Goal: Information Seeking & Learning: Understand process/instructions

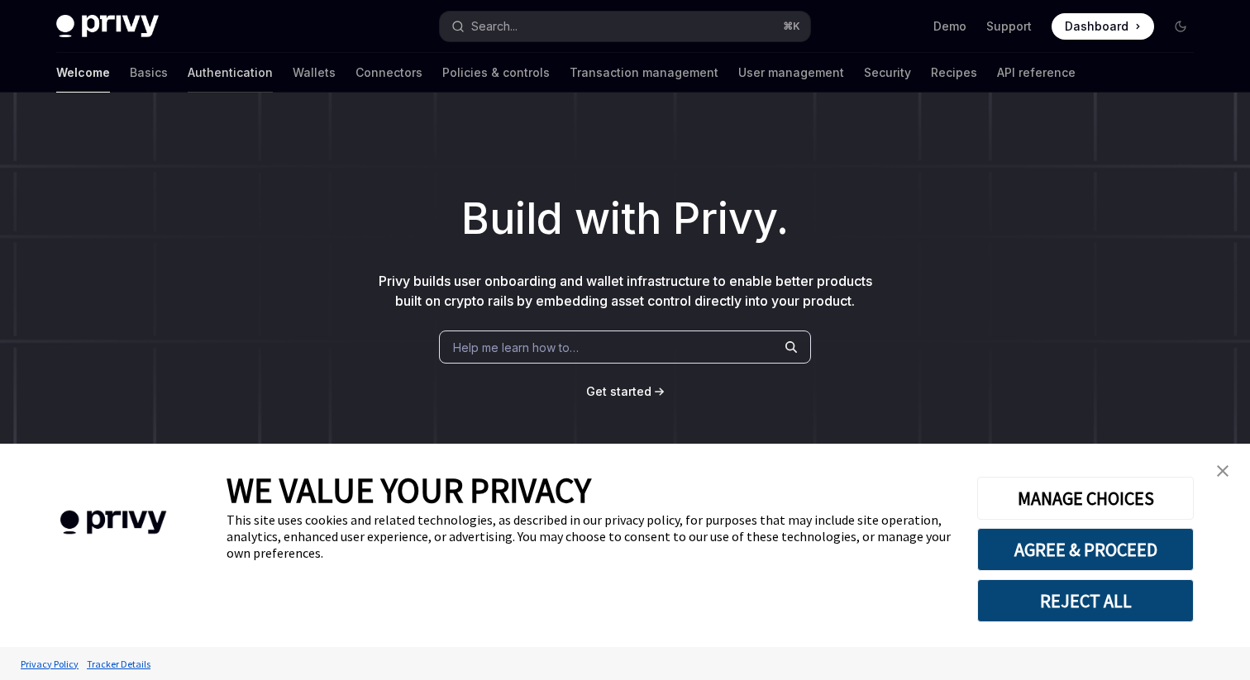
click at [188, 80] on link "Authentication" at bounding box center [230, 73] width 85 height 40
type textarea "*"
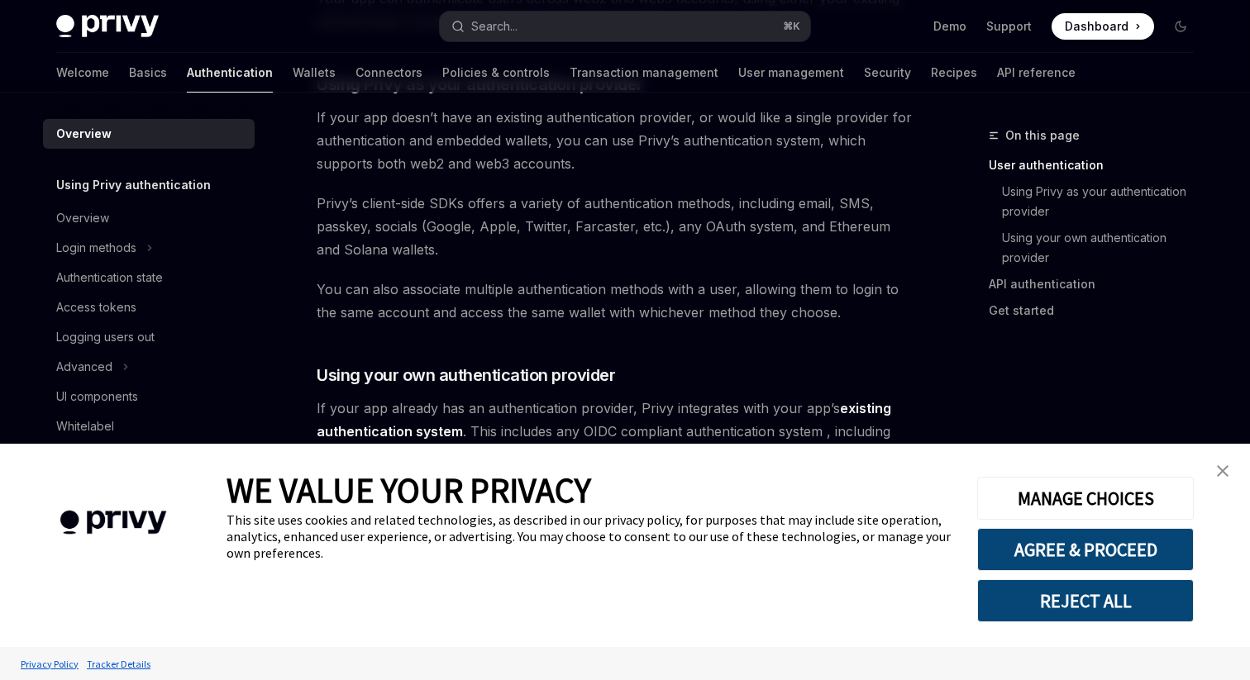
scroll to position [618, 0]
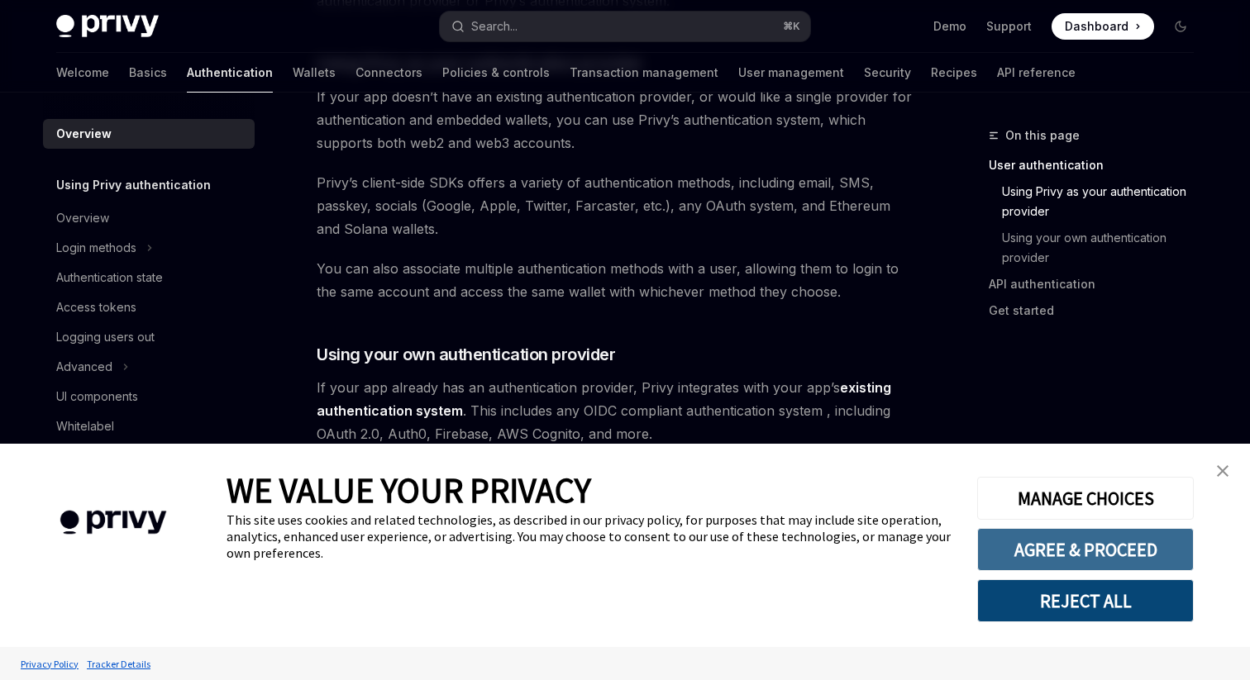
click at [1030, 539] on button "AGREE & PROCEED" at bounding box center [1085, 549] width 217 height 43
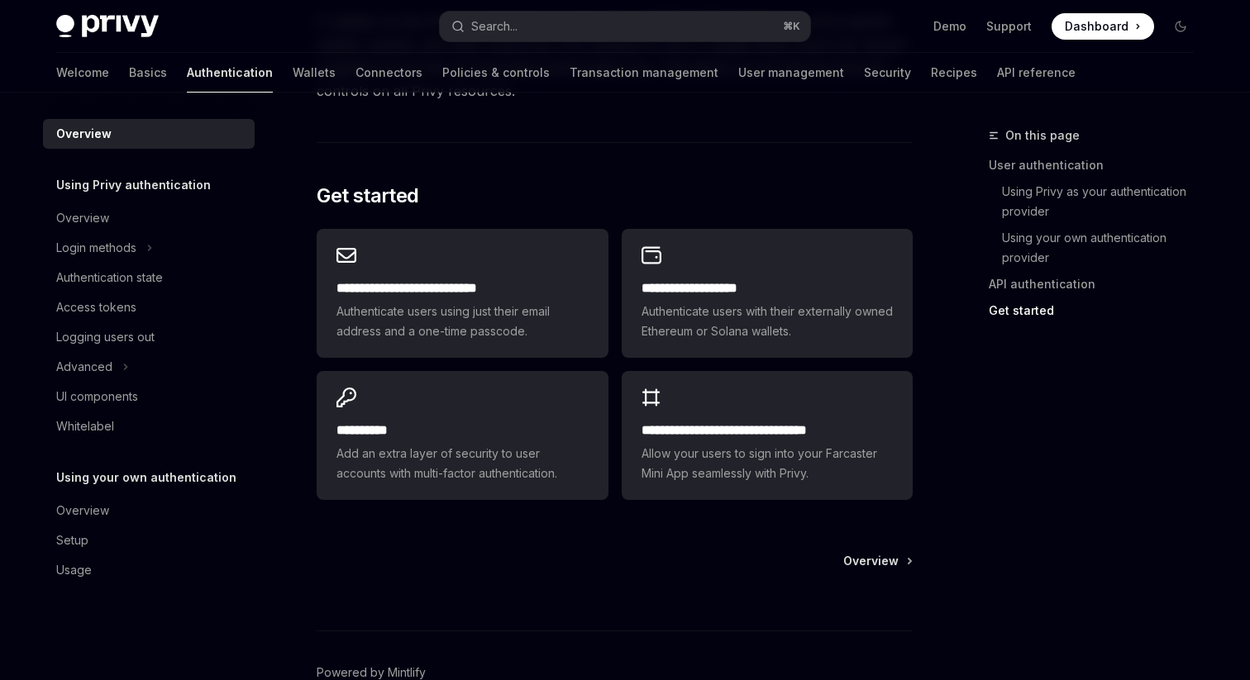
scroll to position [1416, 0]
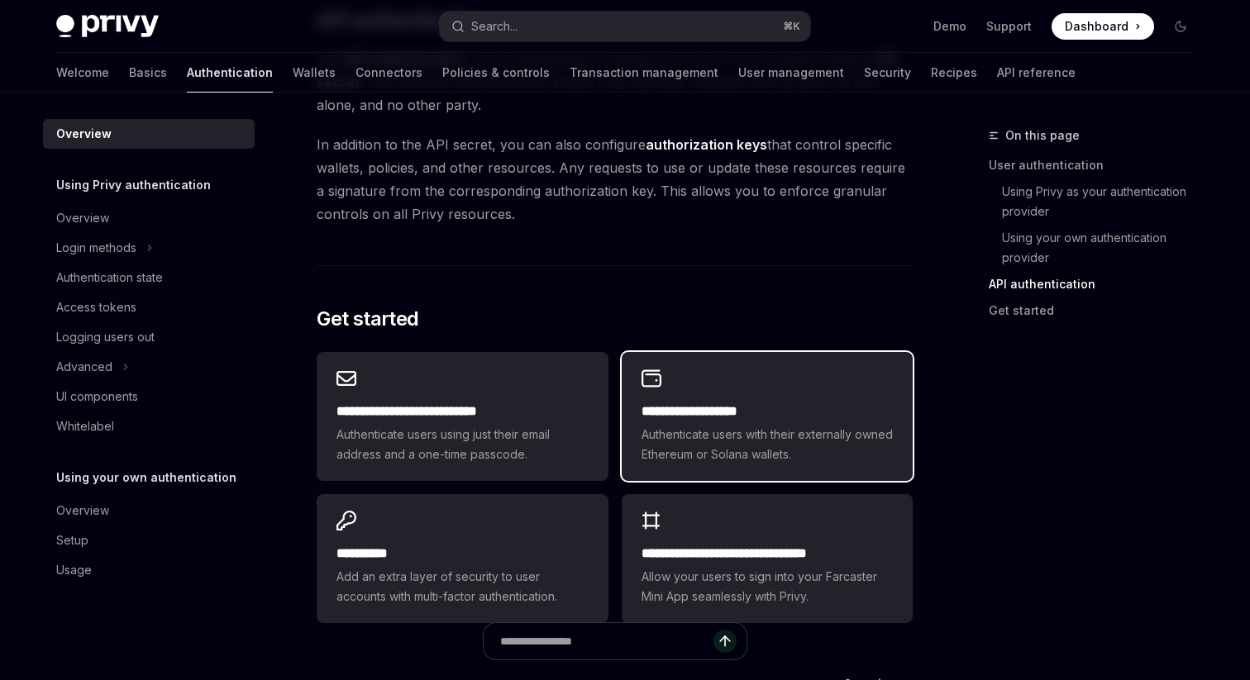
click at [678, 432] on span "Authenticate users with their externally owned Ethereum or Solana wallets." at bounding box center [767, 445] width 251 height 40
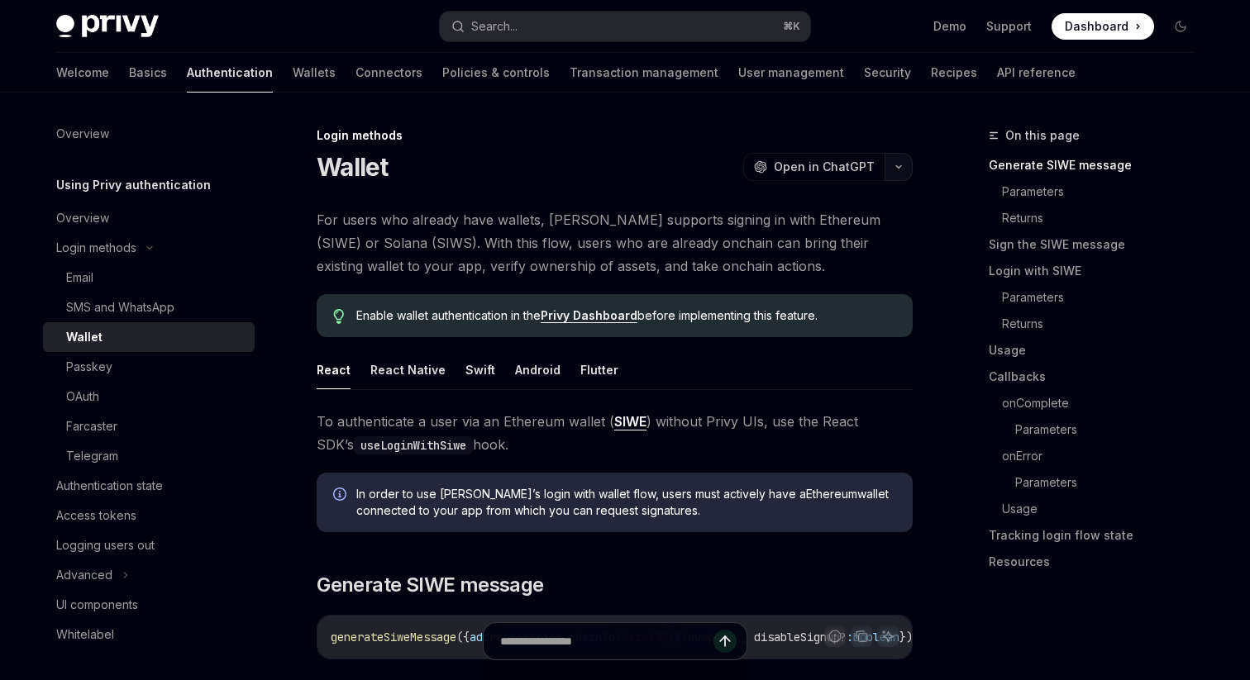
click at [899, 173] on button "button" at bounding box center [899, 167] width 28 height 28
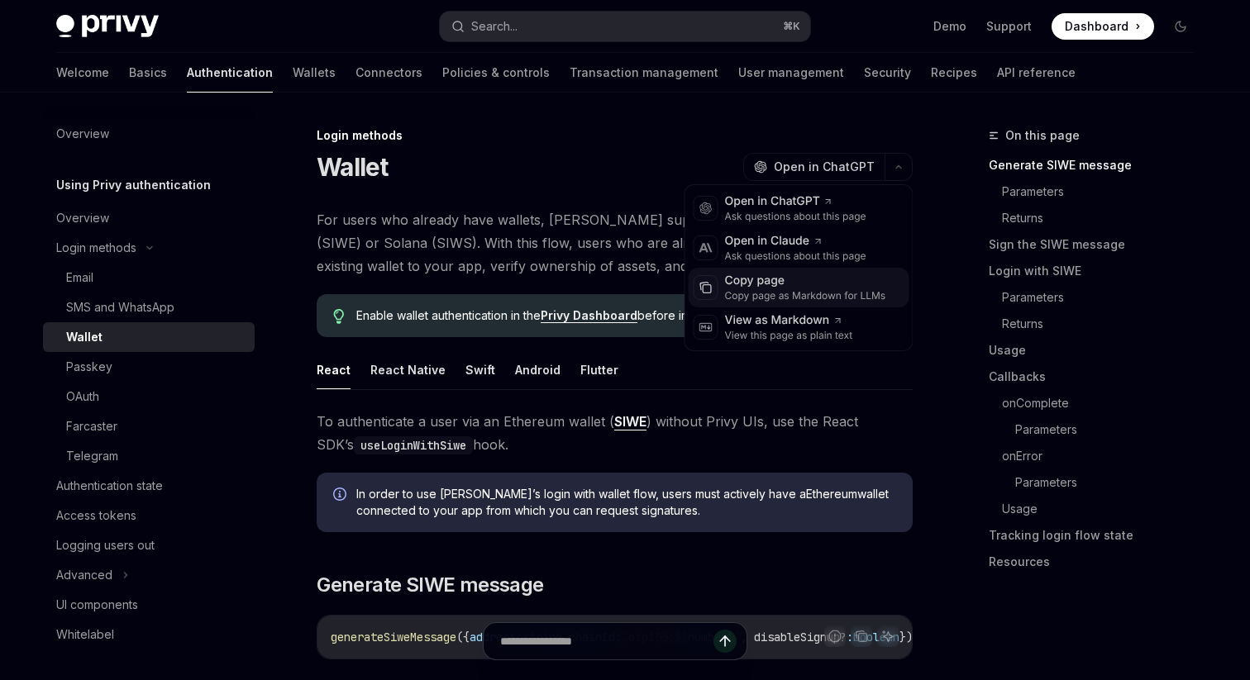
click at [804, 298] on div "Copy page as Markdown for LLMs" at bounding box center [805, 295] width 161 height 13
click at [903, 164] on icon "button" at bounding box center [899, 167] width 20 height 7
click at [868, 328] on icon at bounding box center [865, 328] width 12 height 12
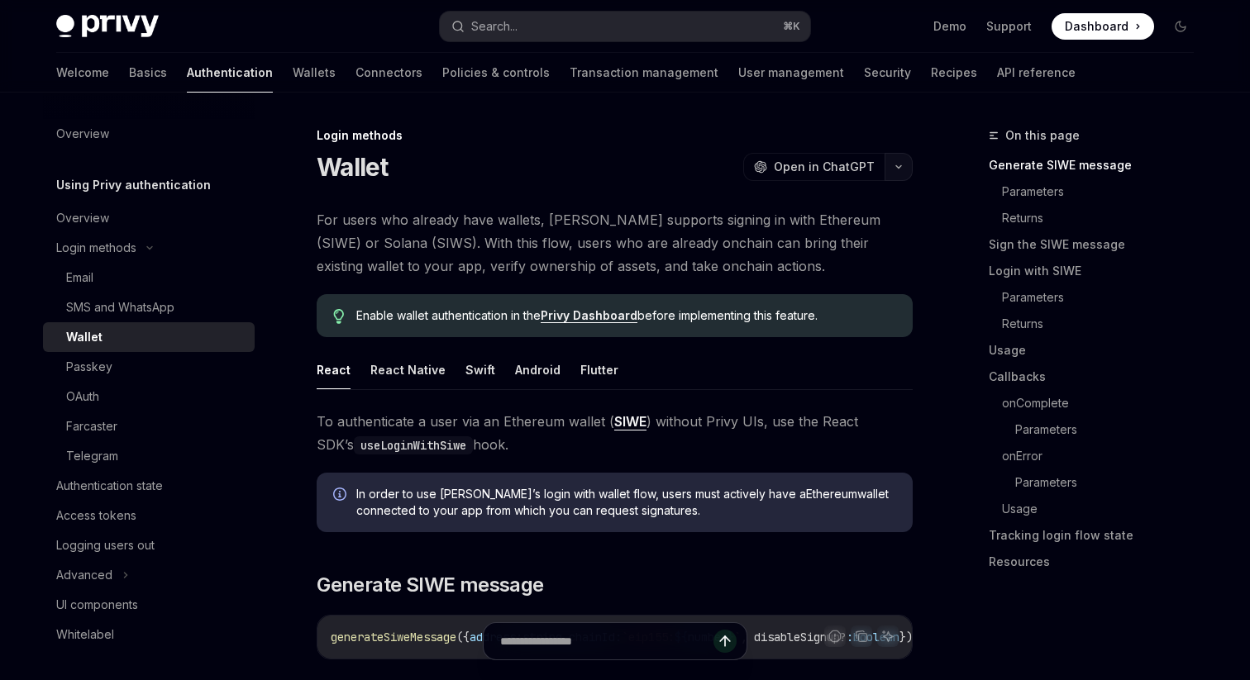
click at [893, 159] on button "button" at bounding box center [899, 167] width 28 height 28
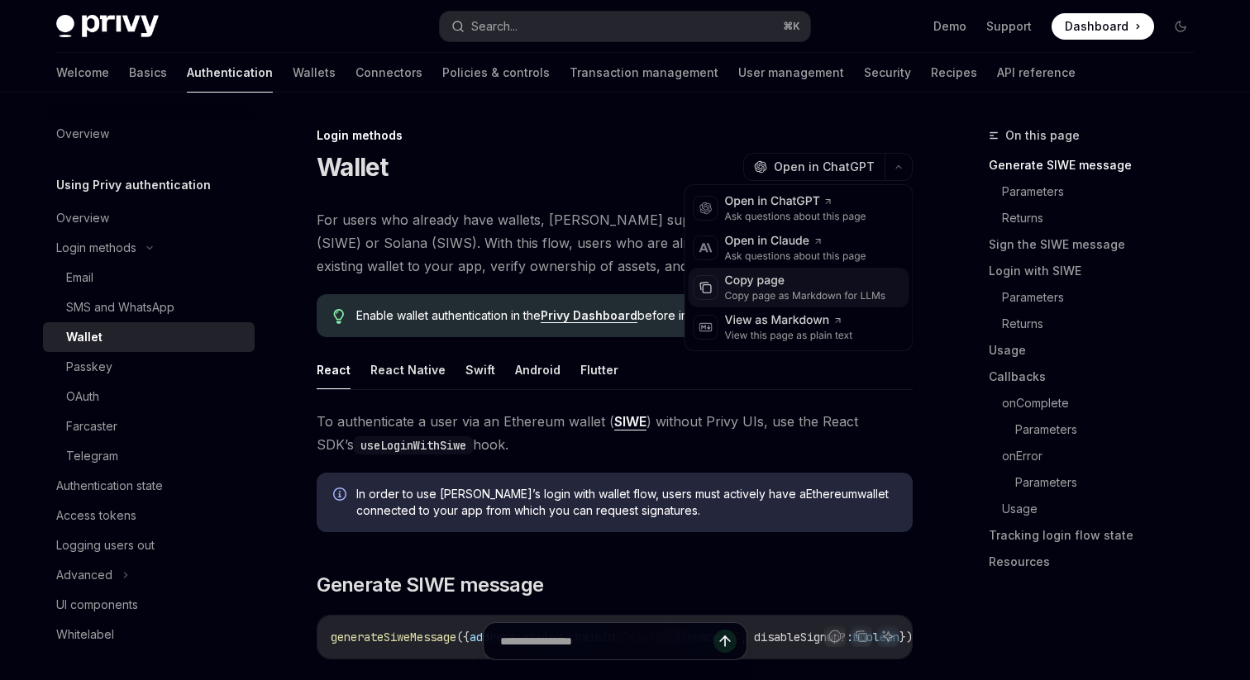
click at [793, 284] on div "Copy page" at bounding box center [805, 281] width 161 height 17
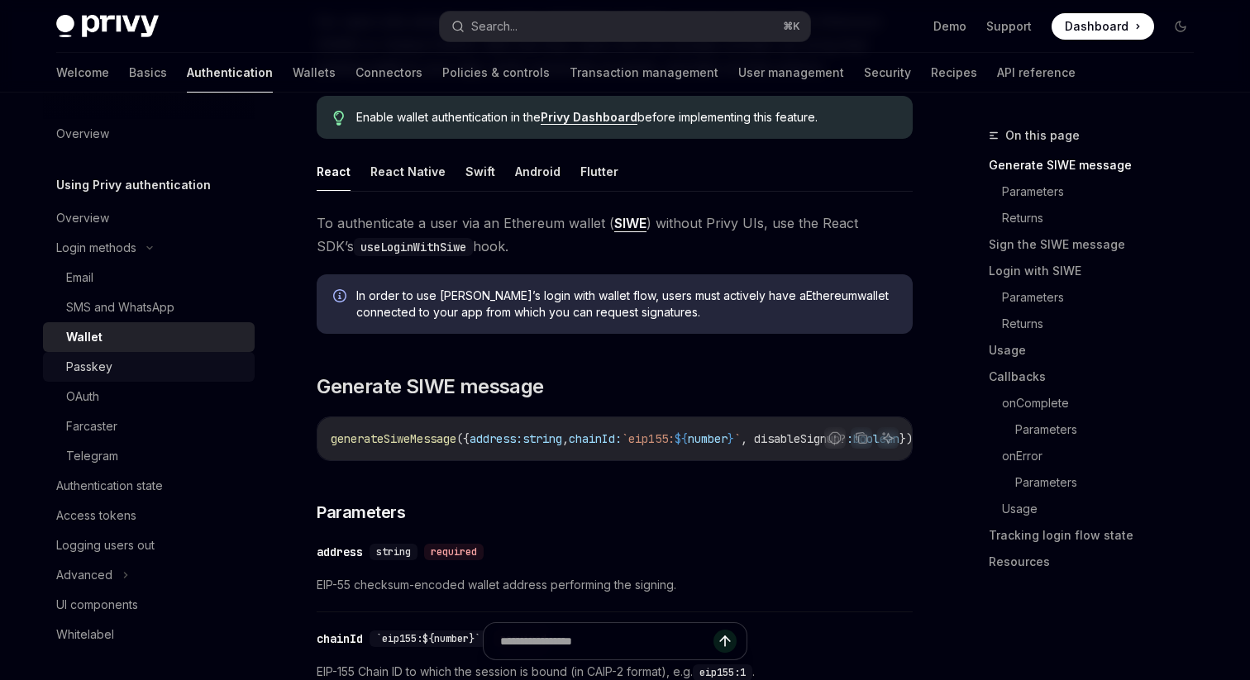
scroll to position [141, 0]
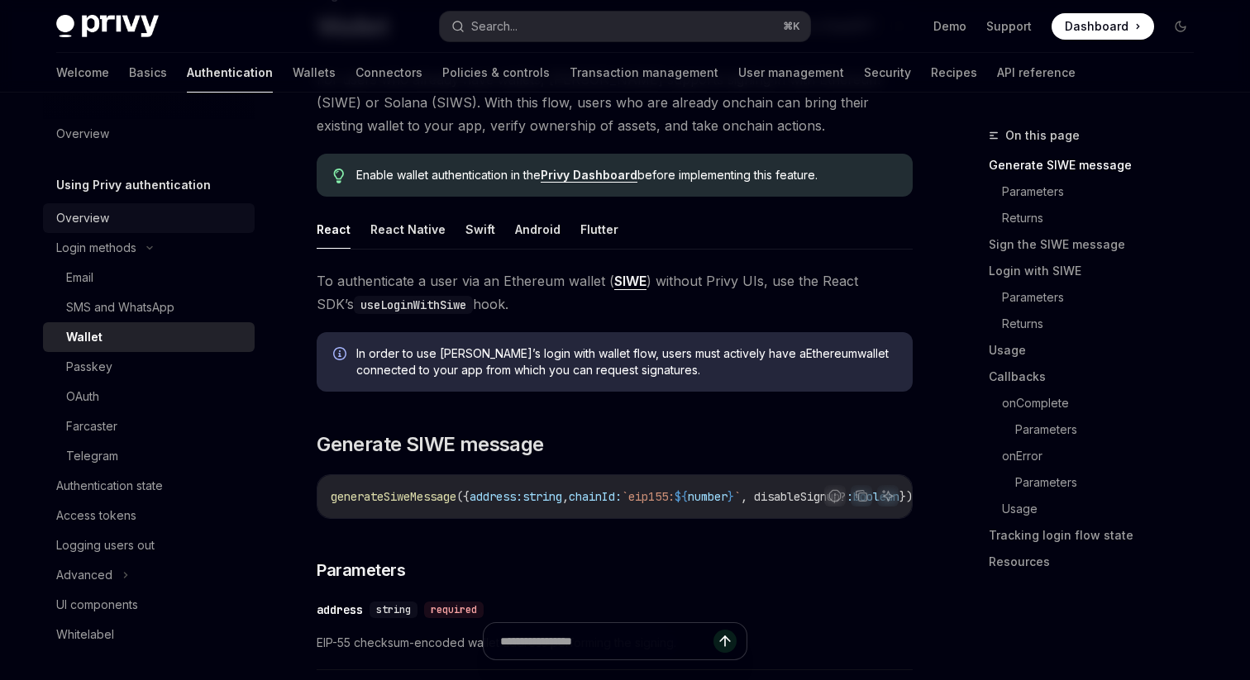
click at [131, 217] on div "Overview" at bounding box center [150, 218] width 188 height 20
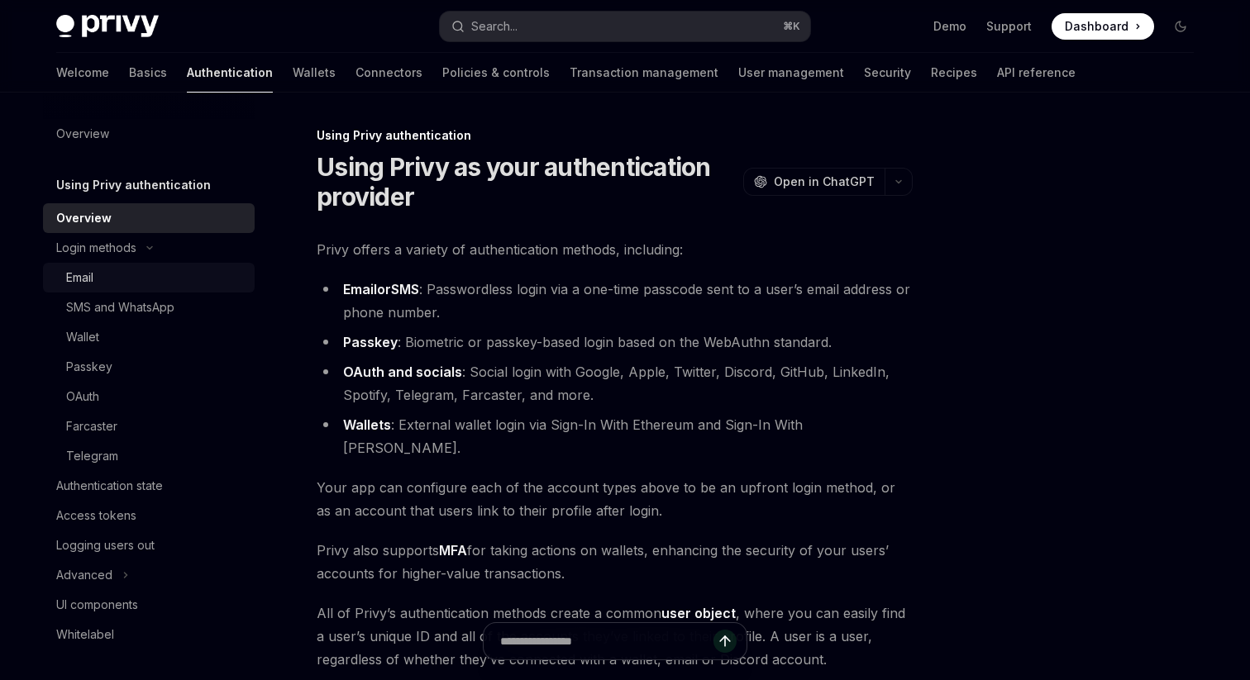
click at [136, 277] on div "Email" at bounding box center [155, 278] width 179 height 20
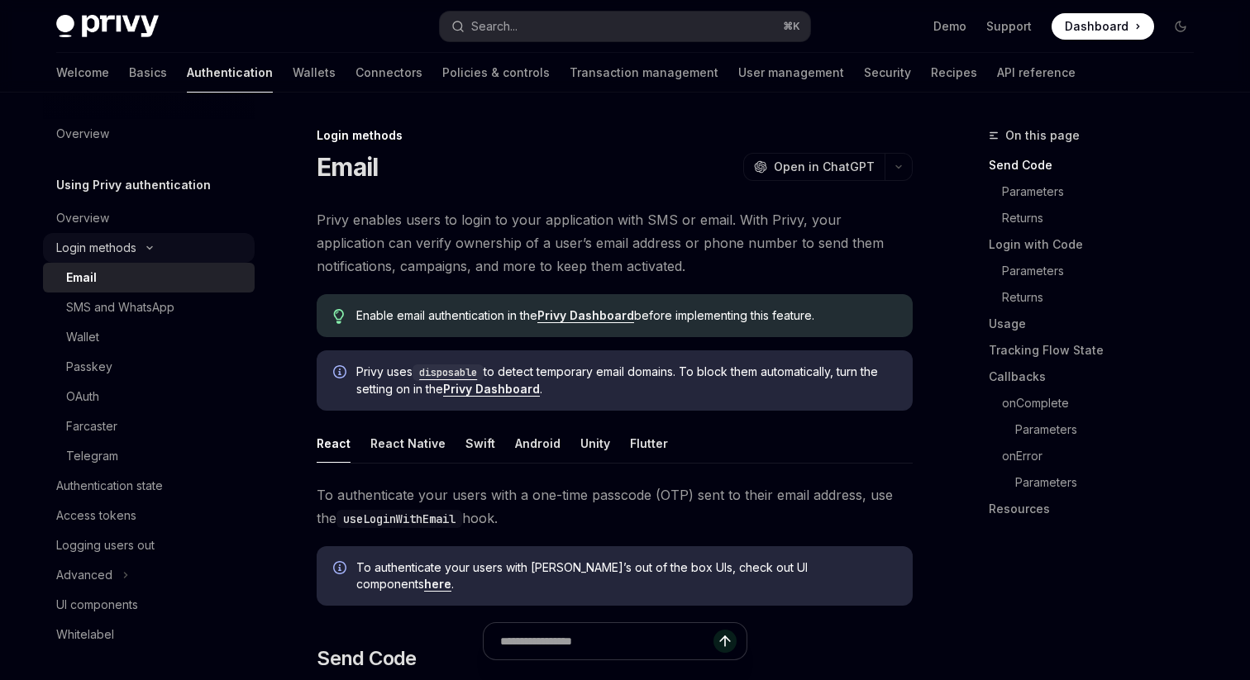
click at [158, 242] on button "Login methods" at bounding box center [149, 248] width 212 height 30
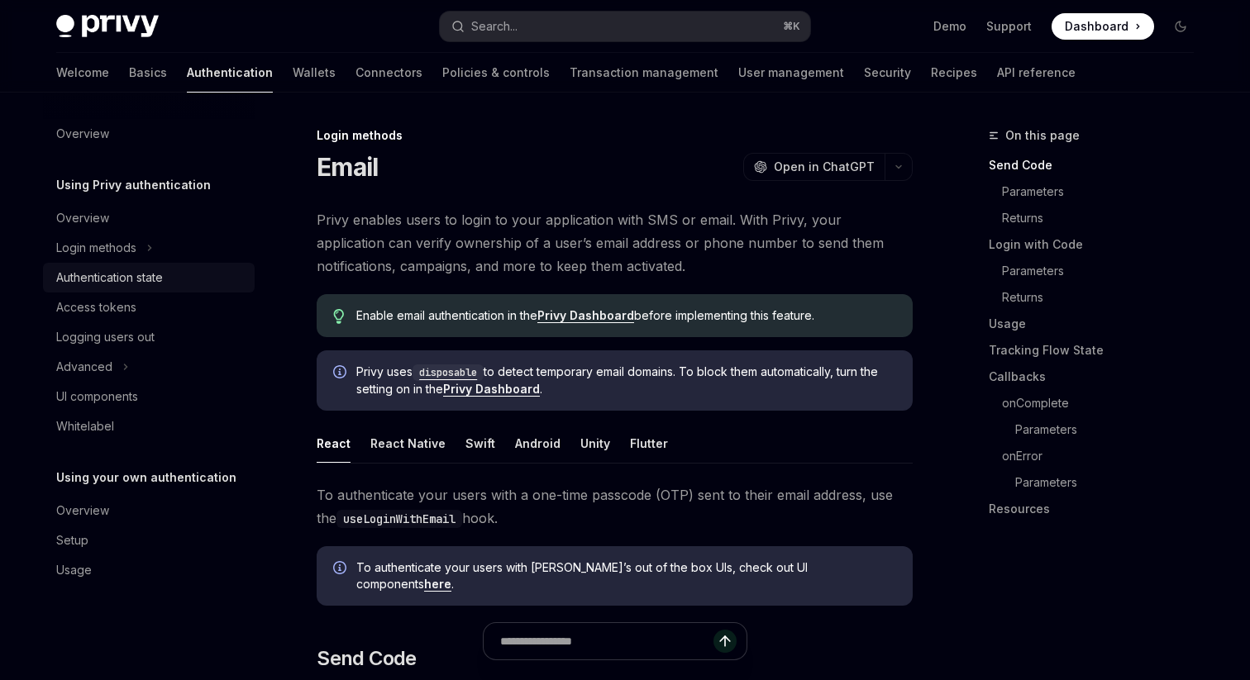
click at [103, 272] on div "Authentication state" at bounding box center [109, 278] width 107 height 20
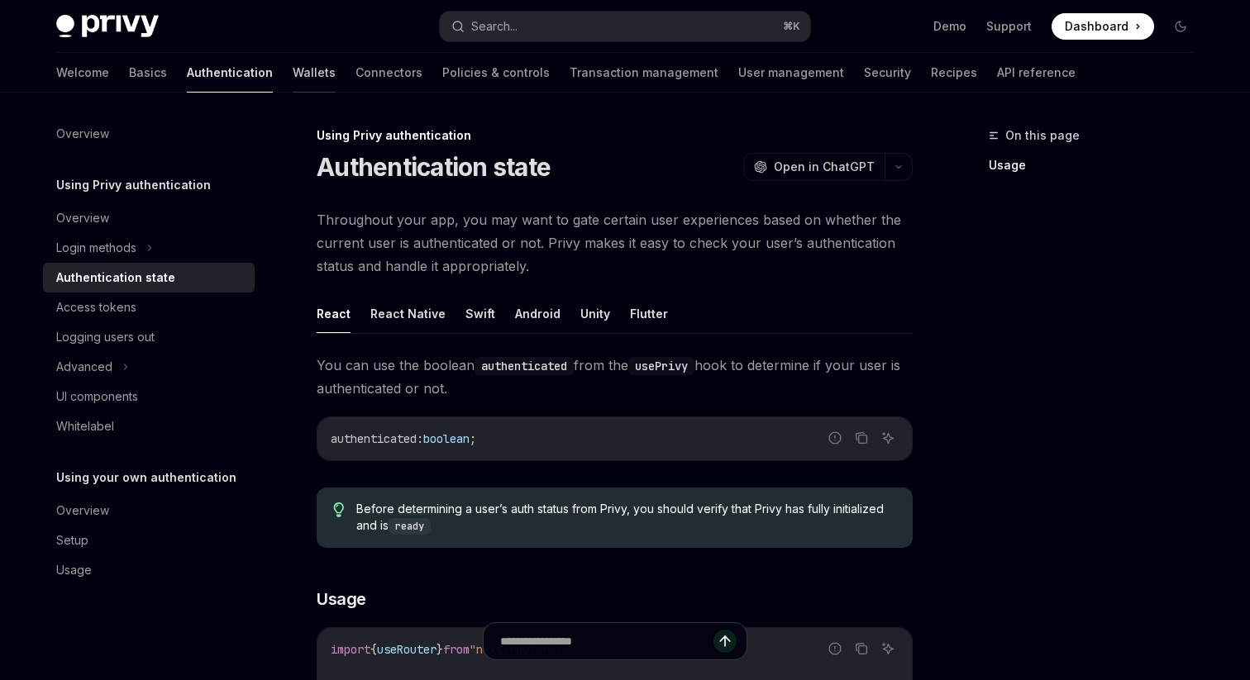
click at [293, 69] on link "Wallets" at bounding box center [314, 73] width 43 height 40
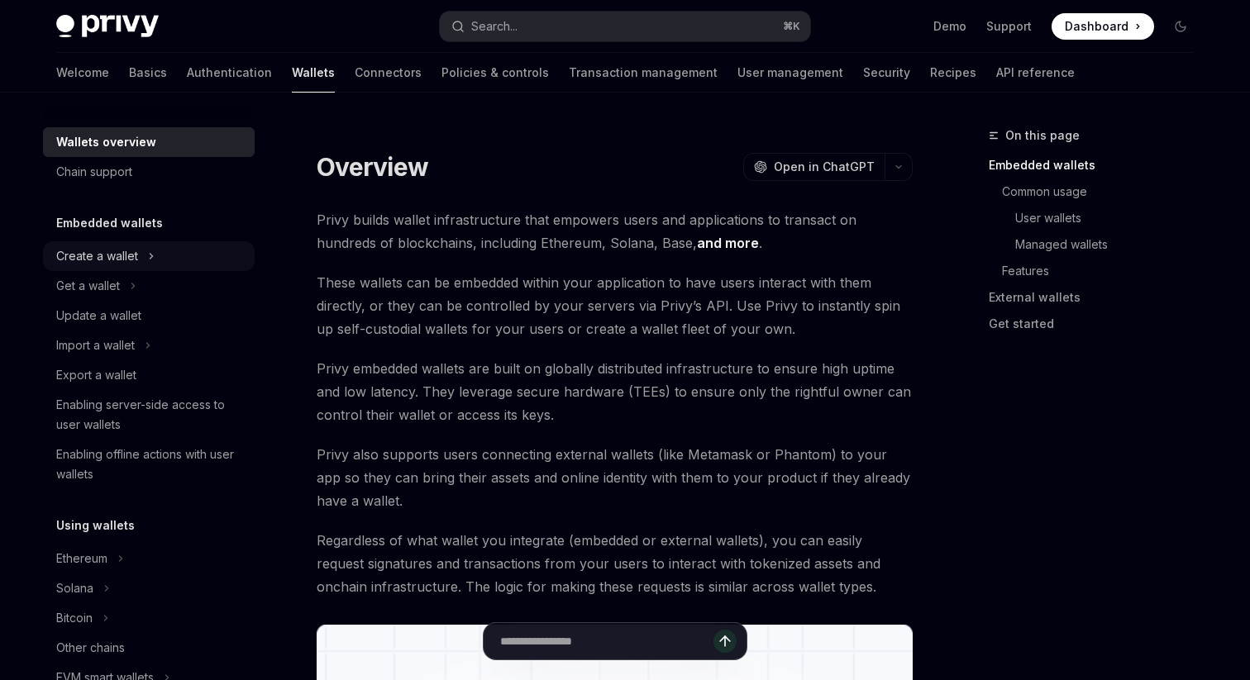
click at [154, 261] on button "Create a wallet" at bounding box center [149, 256] width 212 height 30
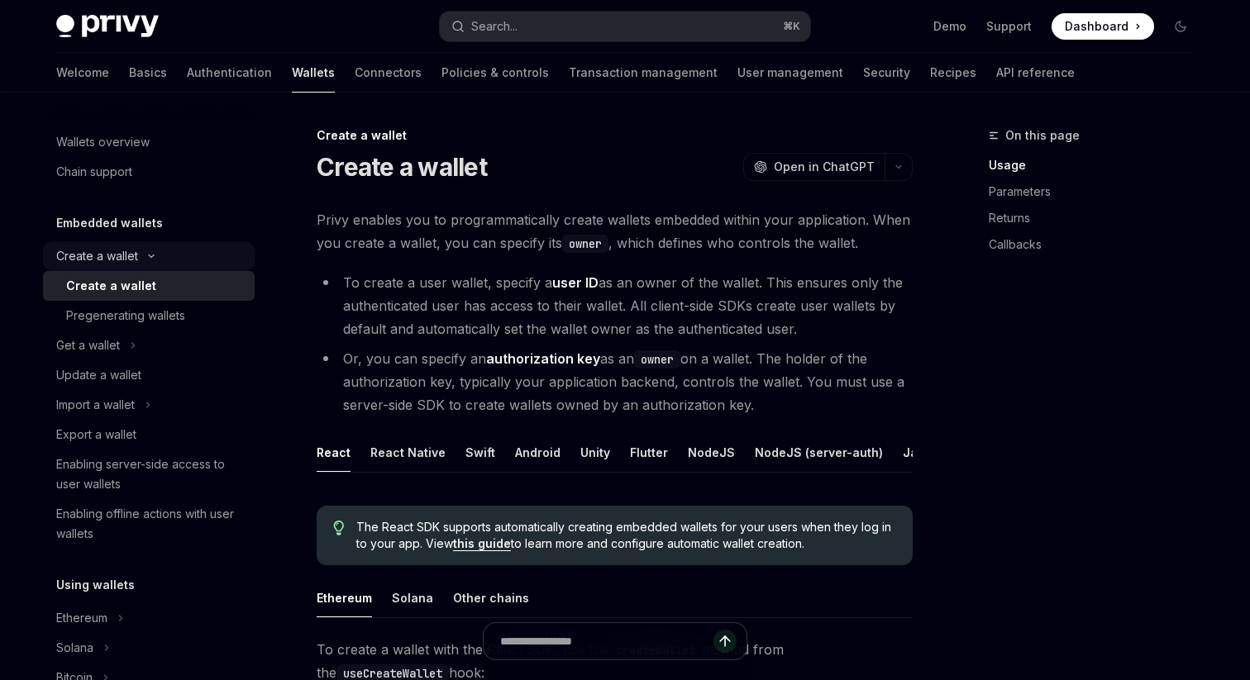
click at [154, 261] on button "Create a wallet" at bounding box center [149, 256] width 212 height 30
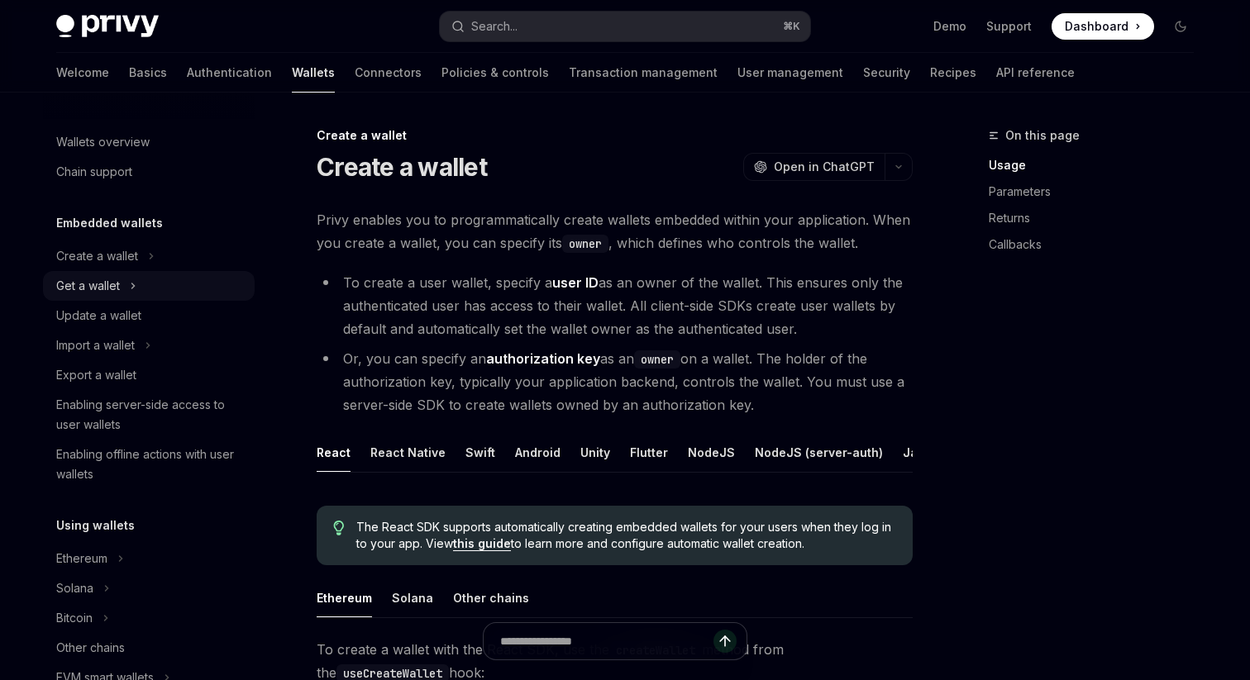
click at [134, 289] on icon at bounding box center [133, 286] width 7 height 20
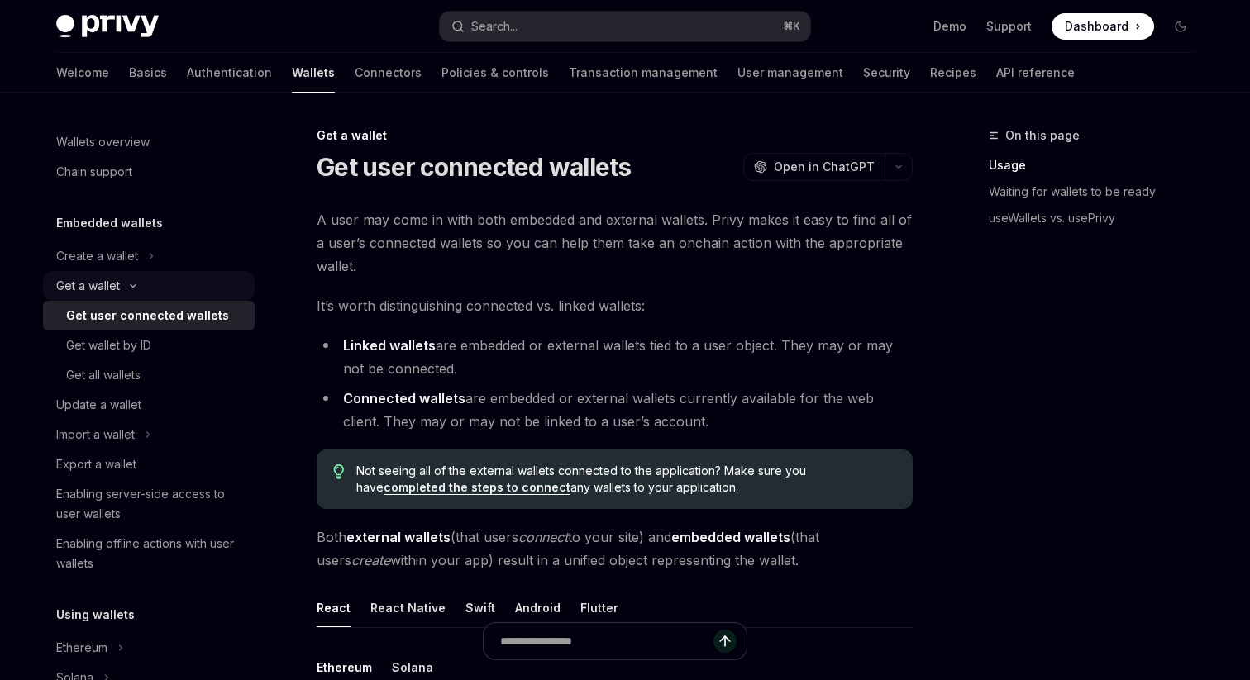
click at [134, 289] on button "Get a wallet" at bounding box center [149, 286] width 212 height 30
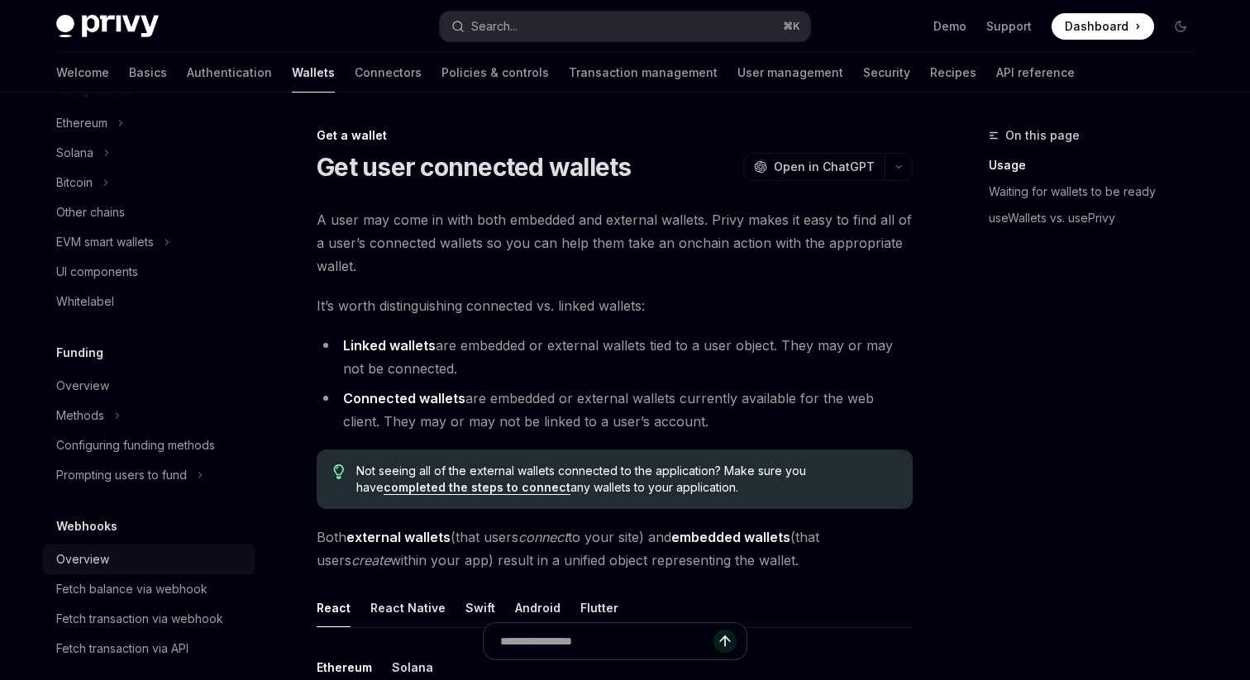
scroll to position [394, 0]
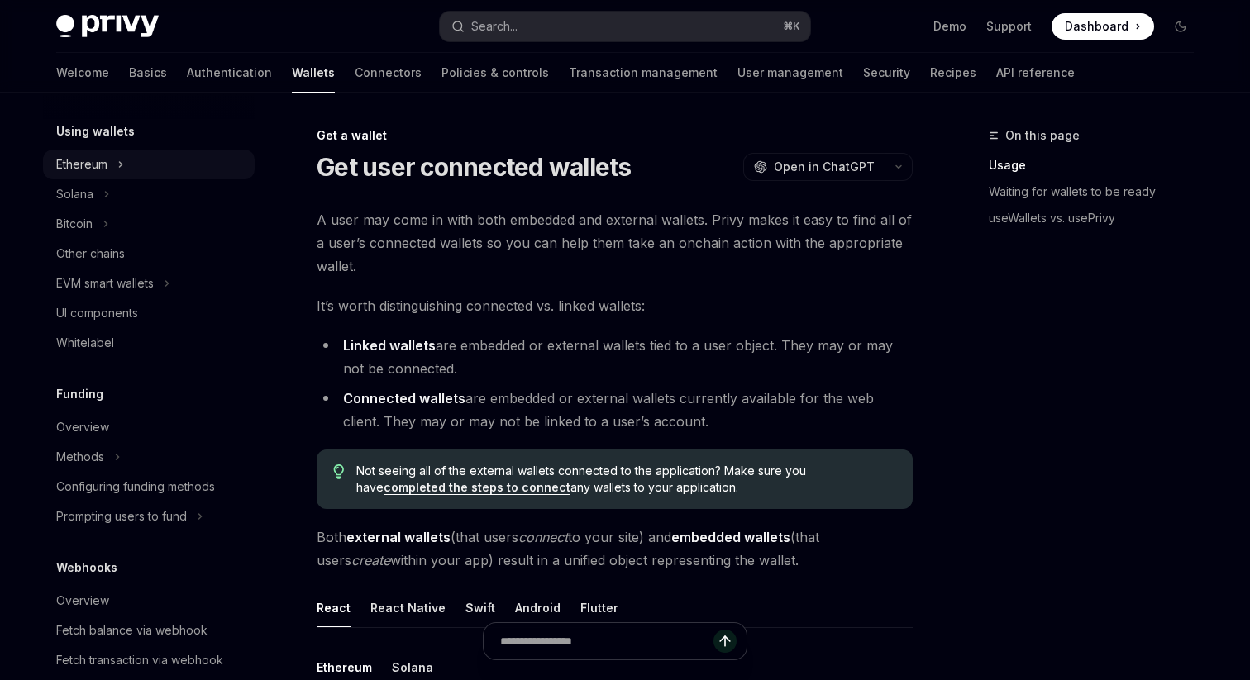
click at [118, 167] on icon at bounding box center [120, 165] width 7 height 20
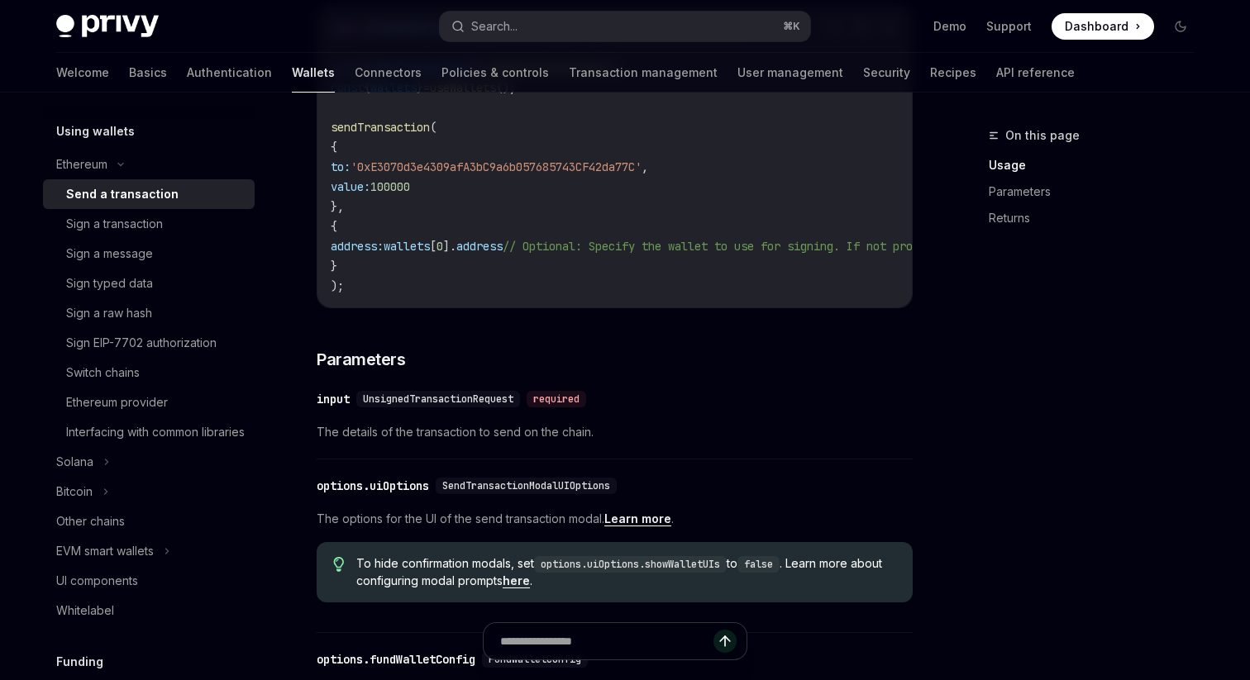
scroll to position [508, 0]
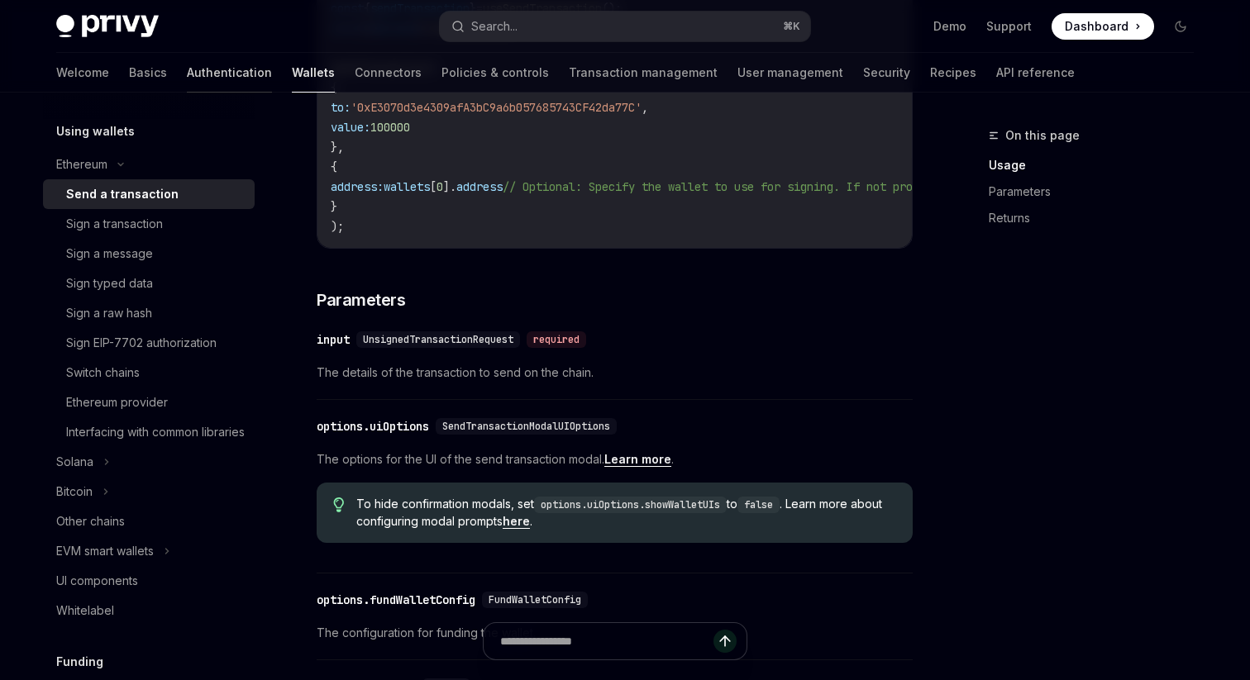
click at [187, 77] on link "Authentication" at bounding box center [229, 73] width 85 height 40
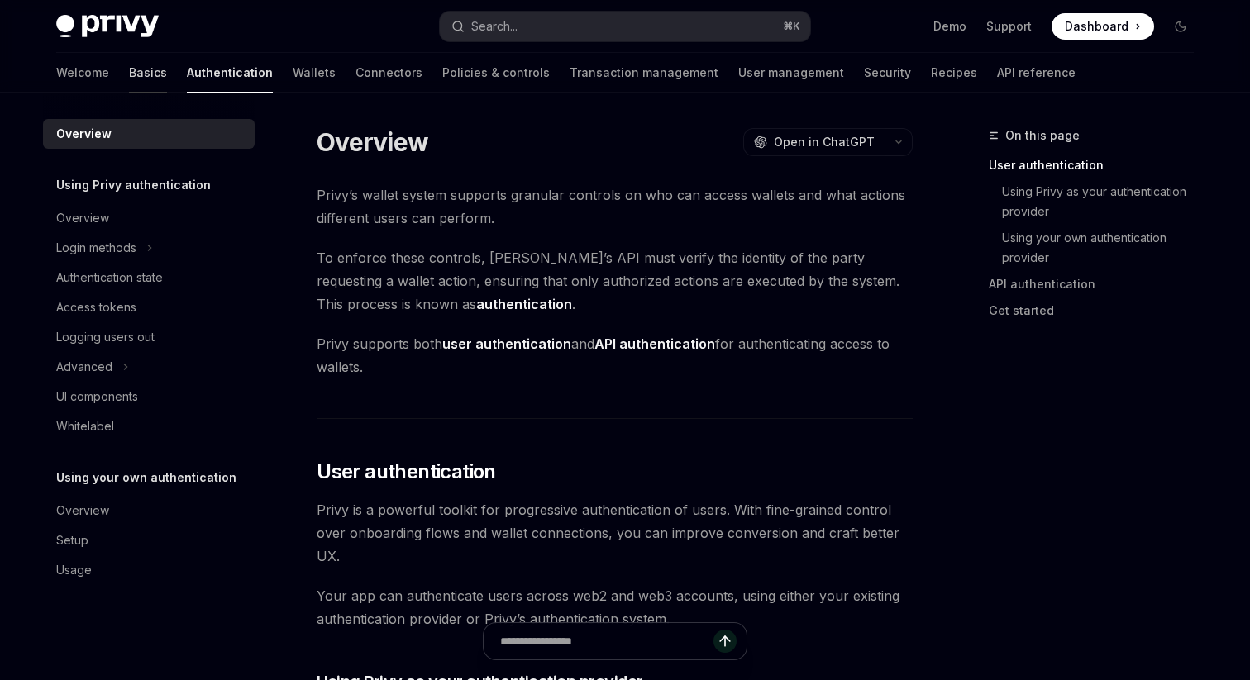
click at [129, 83] on link "Basics" at bounding box center [148, 73] width 38 height 40
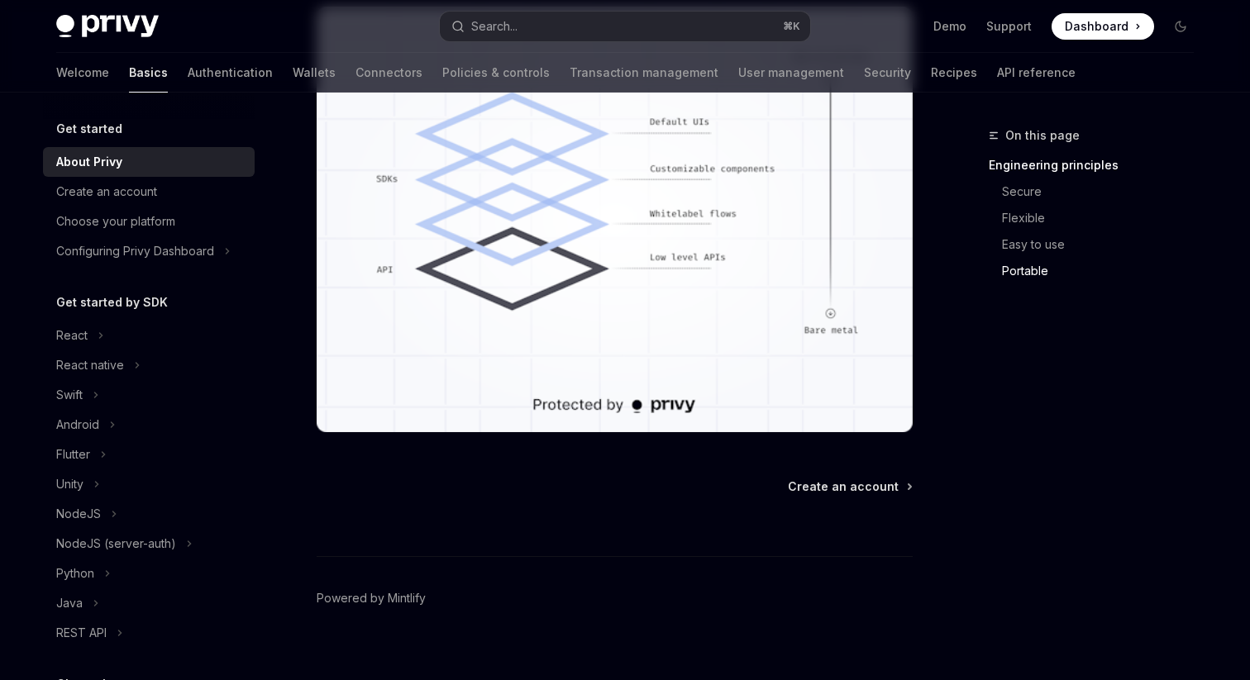
scroll to position [1481, 0]
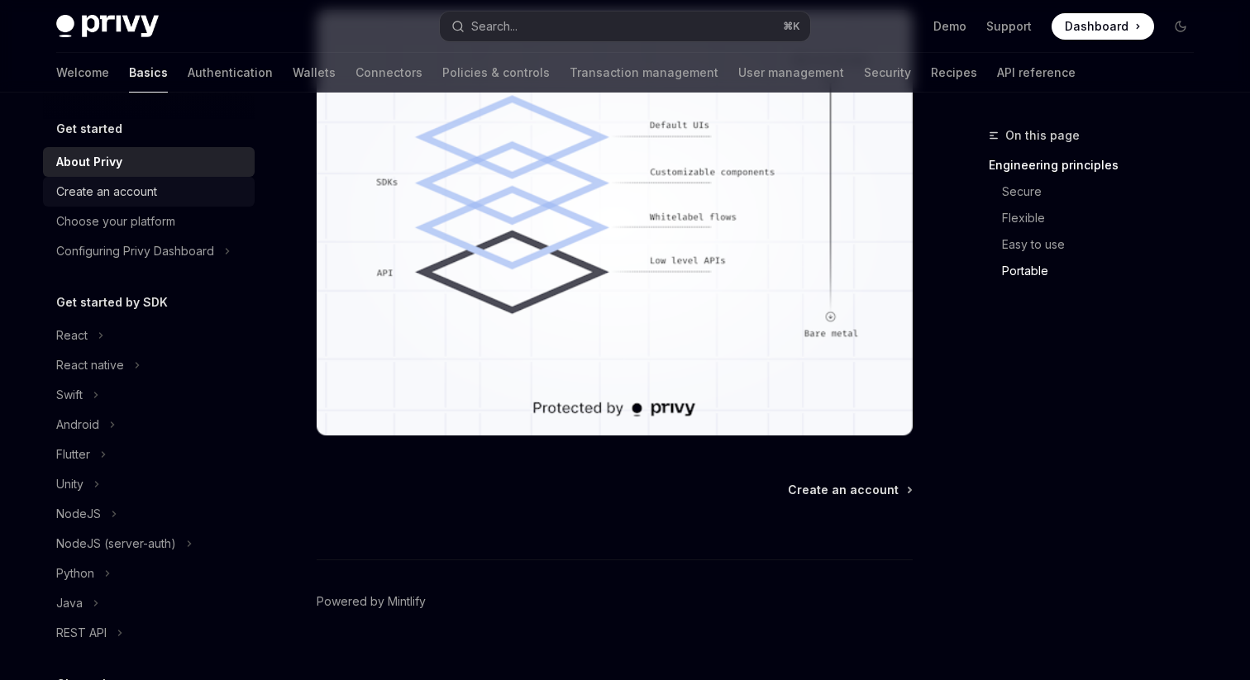
click at [152, 185] on div "Create an account" at bounding box center [106, 192] width 101 height 20
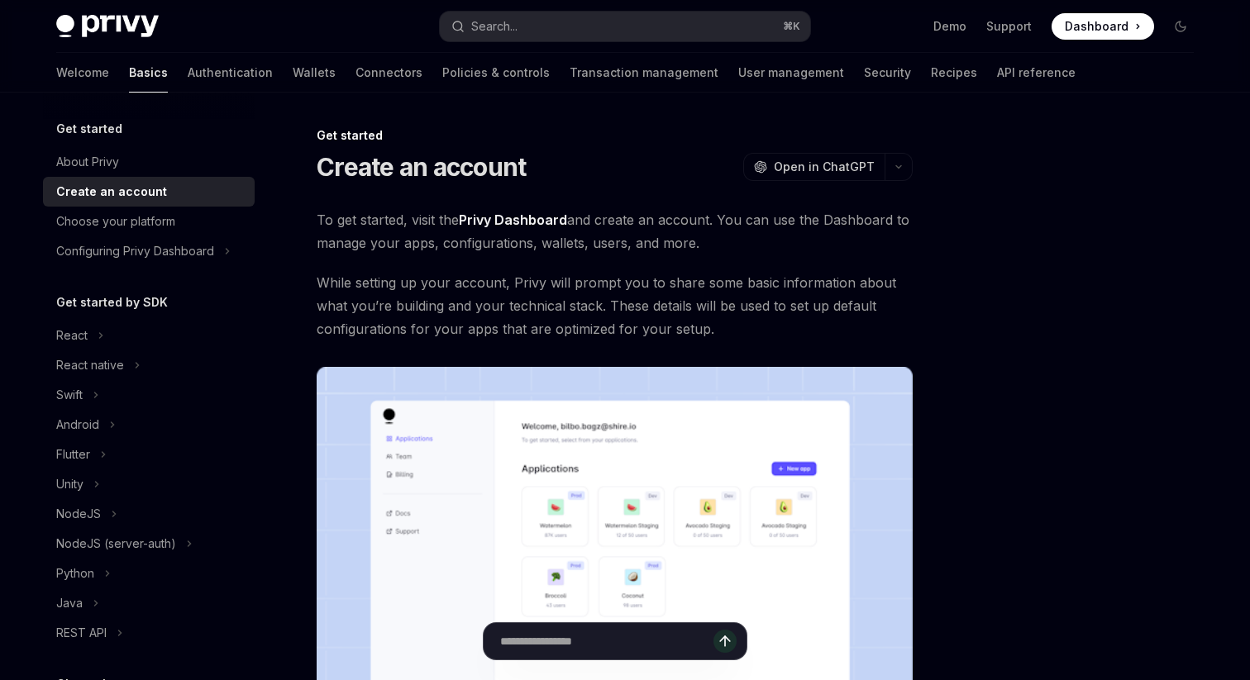
scroll to position [379, 0]
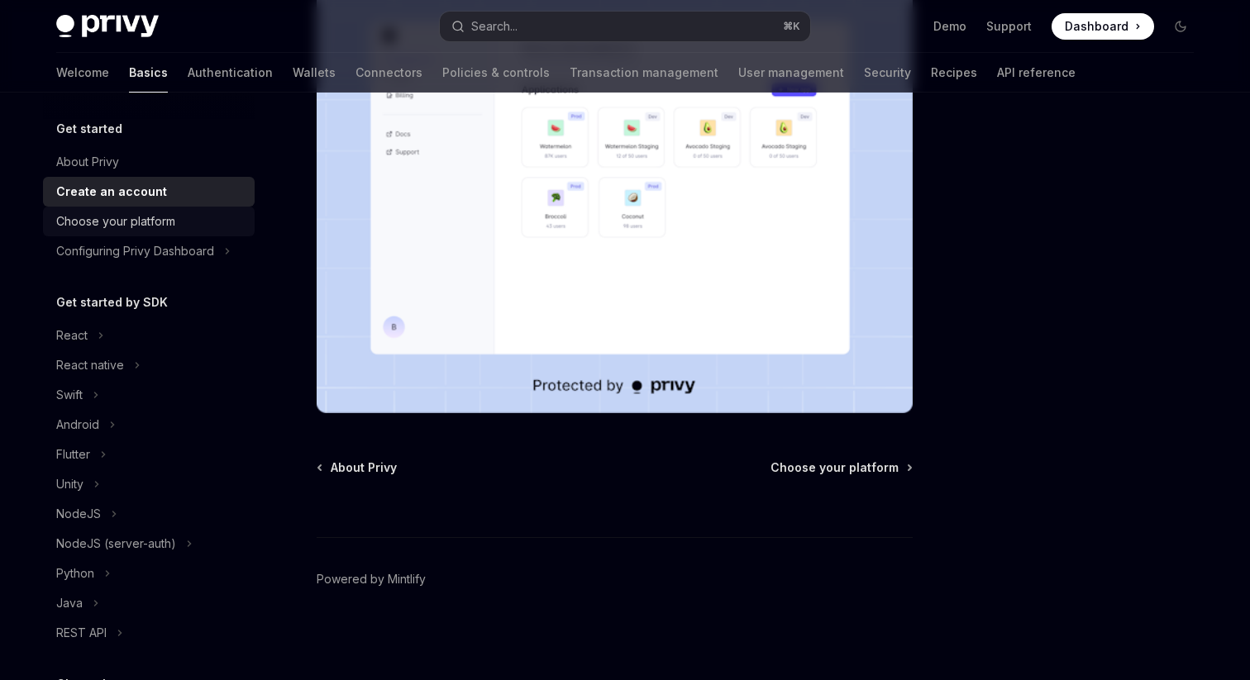
click at [241, 229] on div "Choose your platform" at bounding box center [150, 222] width 188 height 20
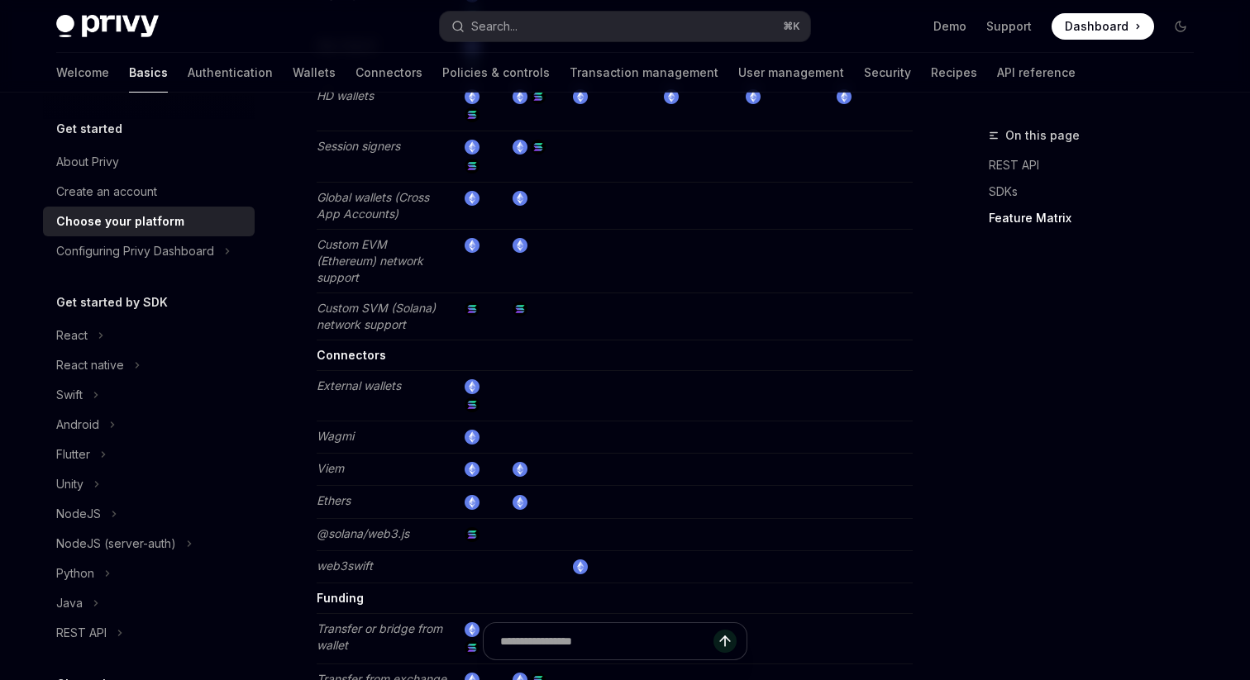
scroll to position [3222, 0]
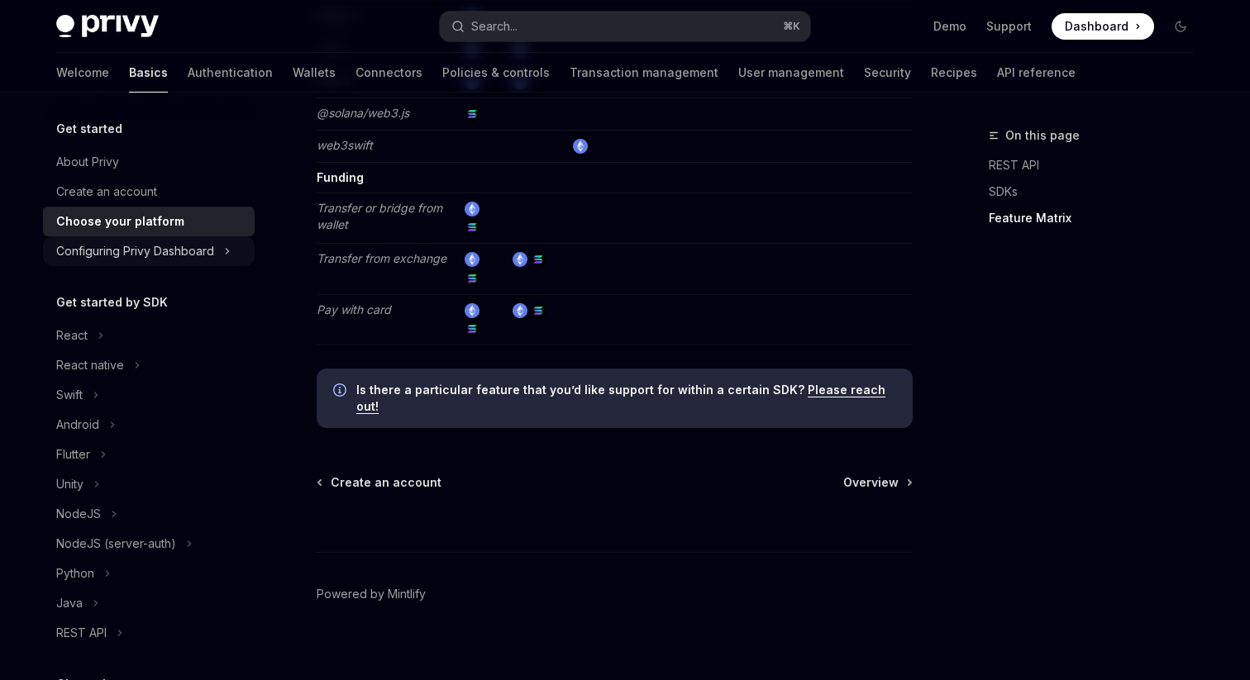
click at [211, 264] on button "Configuring Privy Dashboard" at bounding box center [149, 251] width 212 height 30
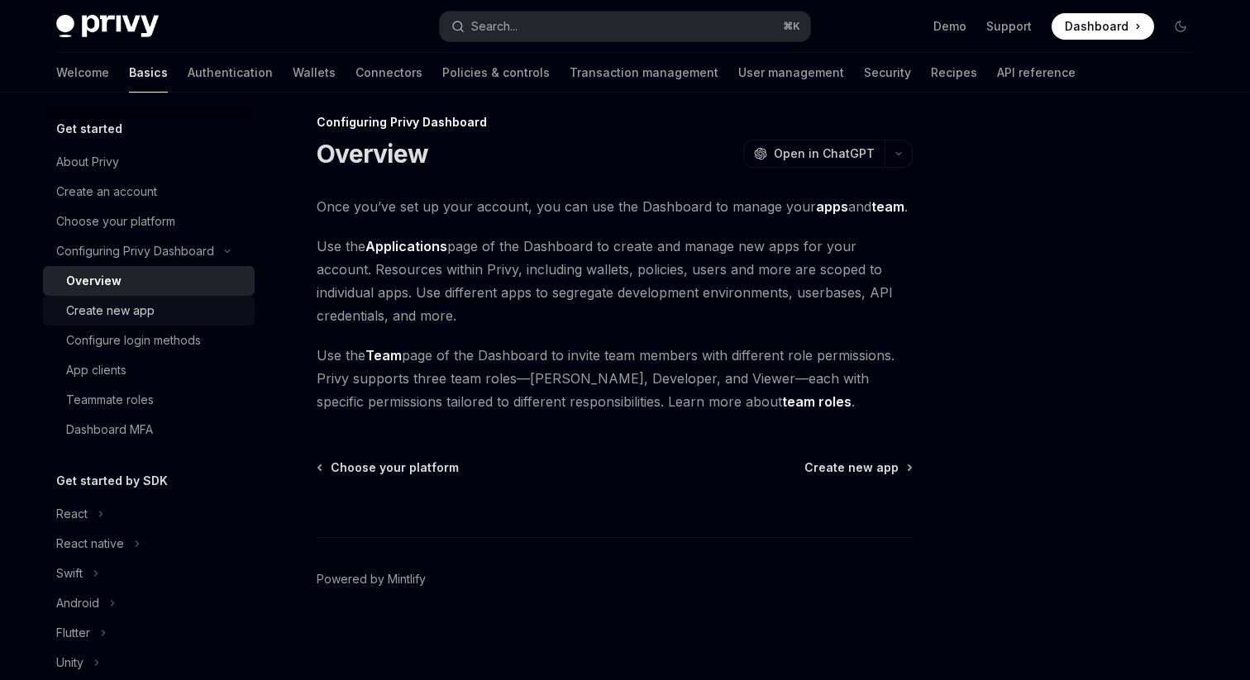
click at [184, 313] on div "Create new app" at bounding box center [155, 311] width 179 height 20
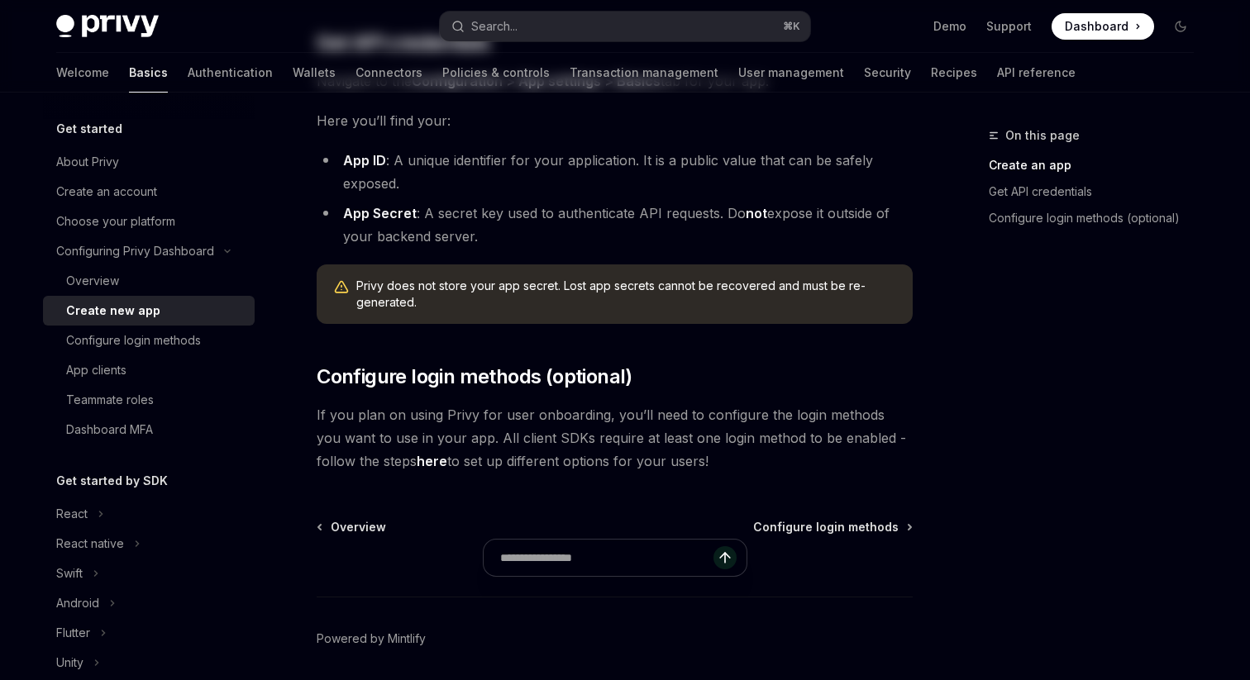
scroll to position [503, 0]
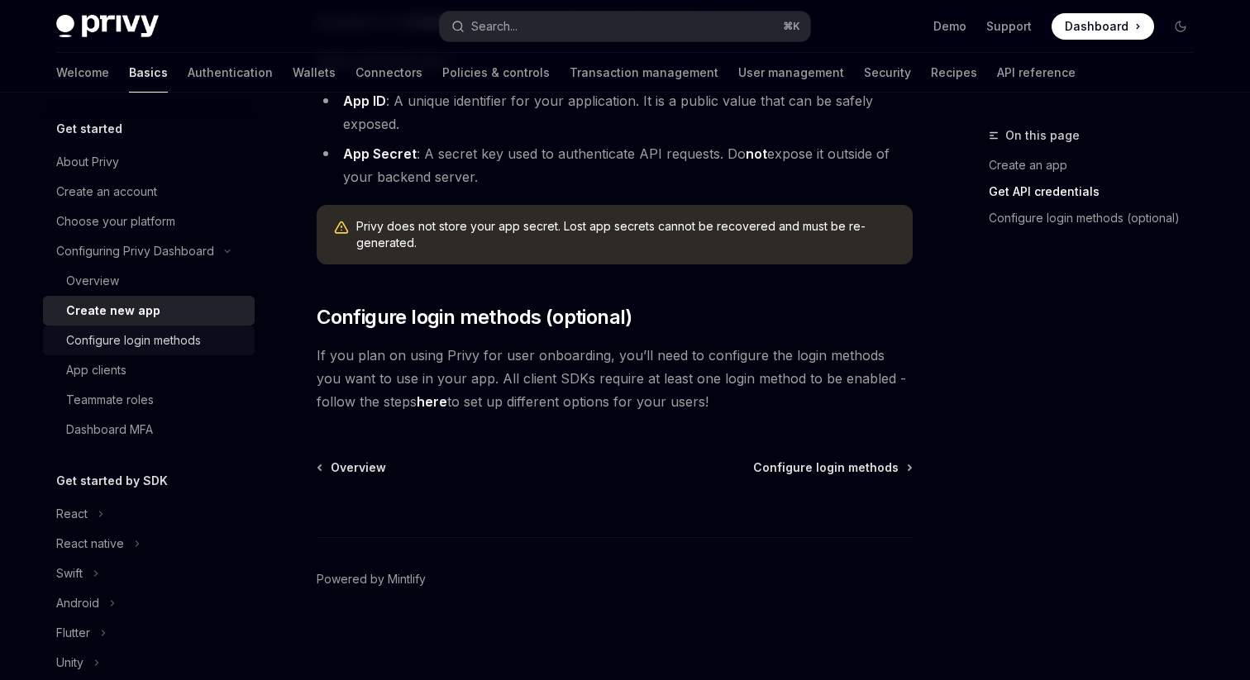
click at [164, 336] on div "Configure login methods" at bounding box center [133, 341] width 135 height 20
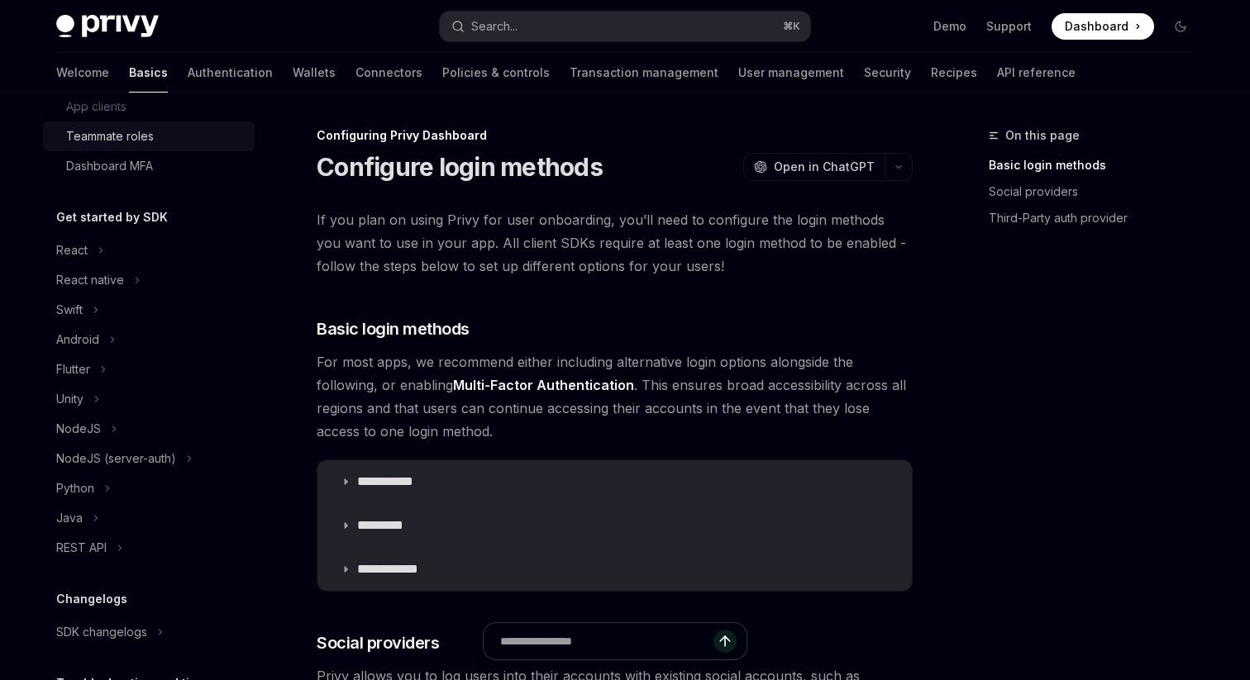
scroll to position [386, 0]
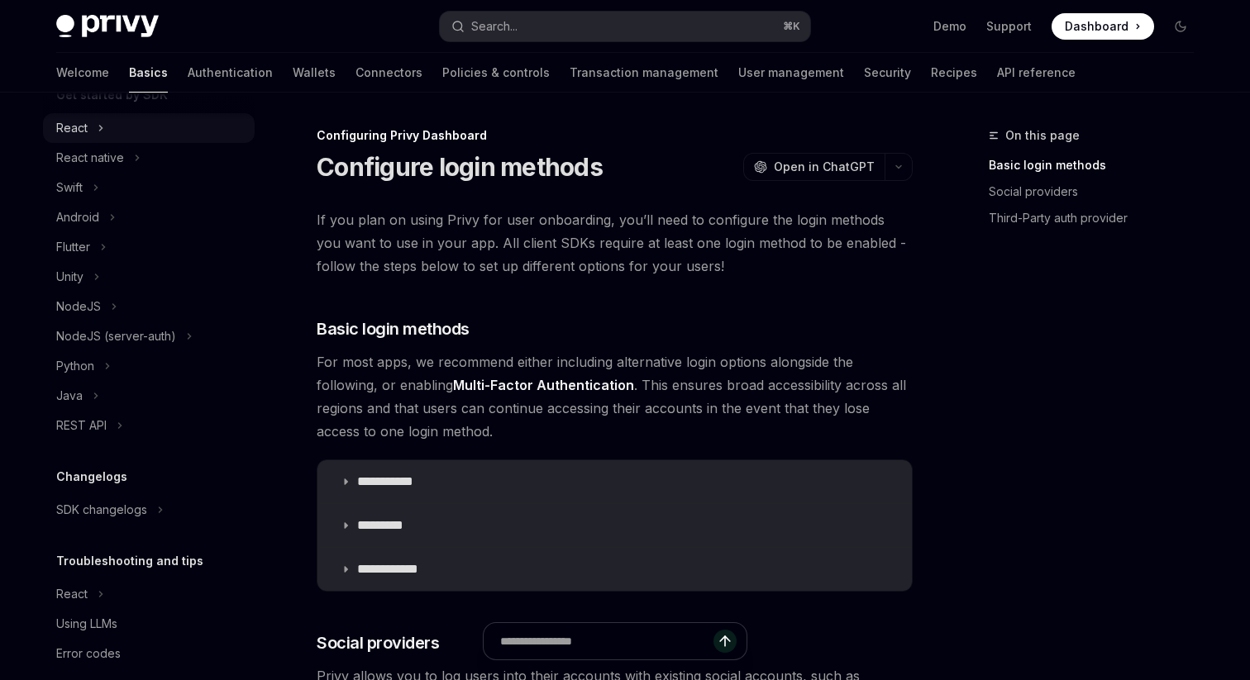
click at [131, 129] on button "React" at bounding box center [149, 128] width 212 height 30
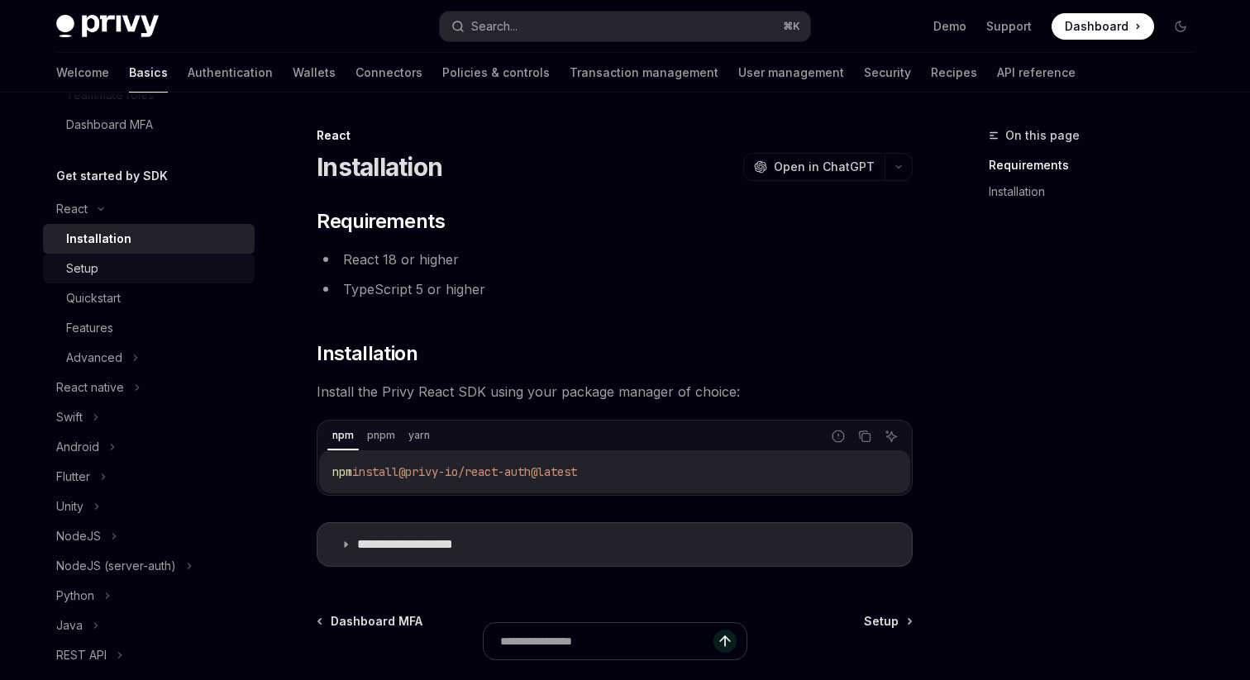
scroll to position [300, 0]
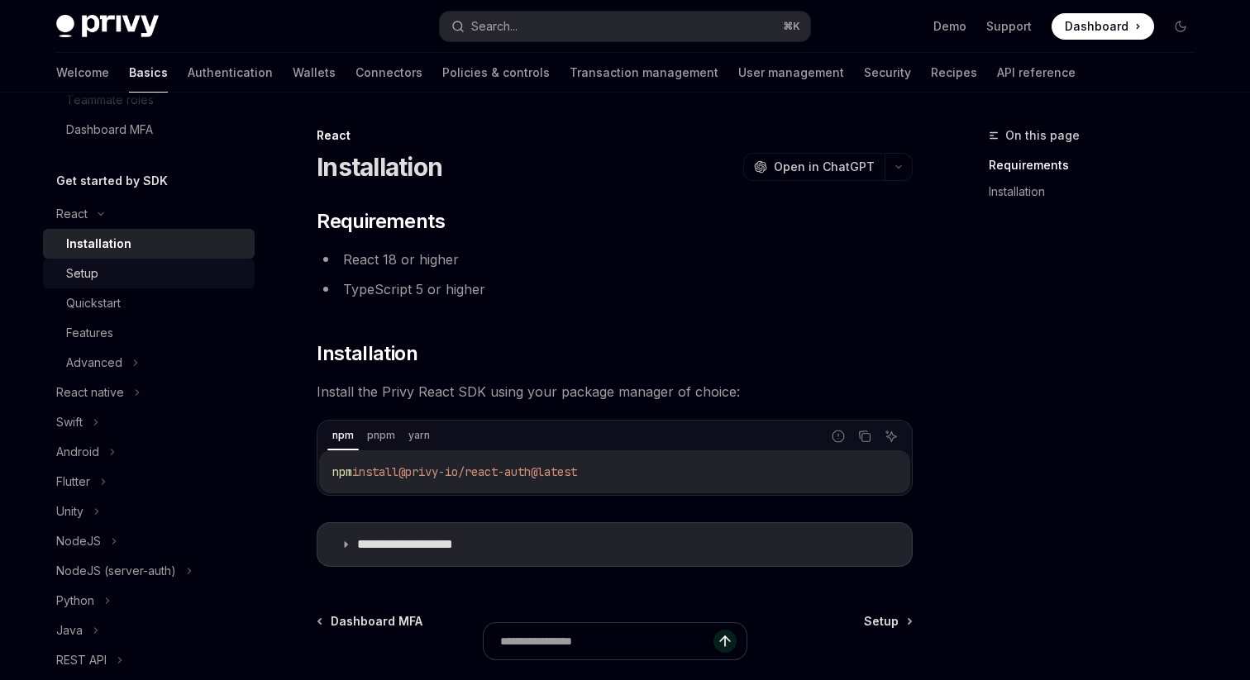
click at [184, 269] on div "Setup" at bounding box center [155, 274] width 179 height 20
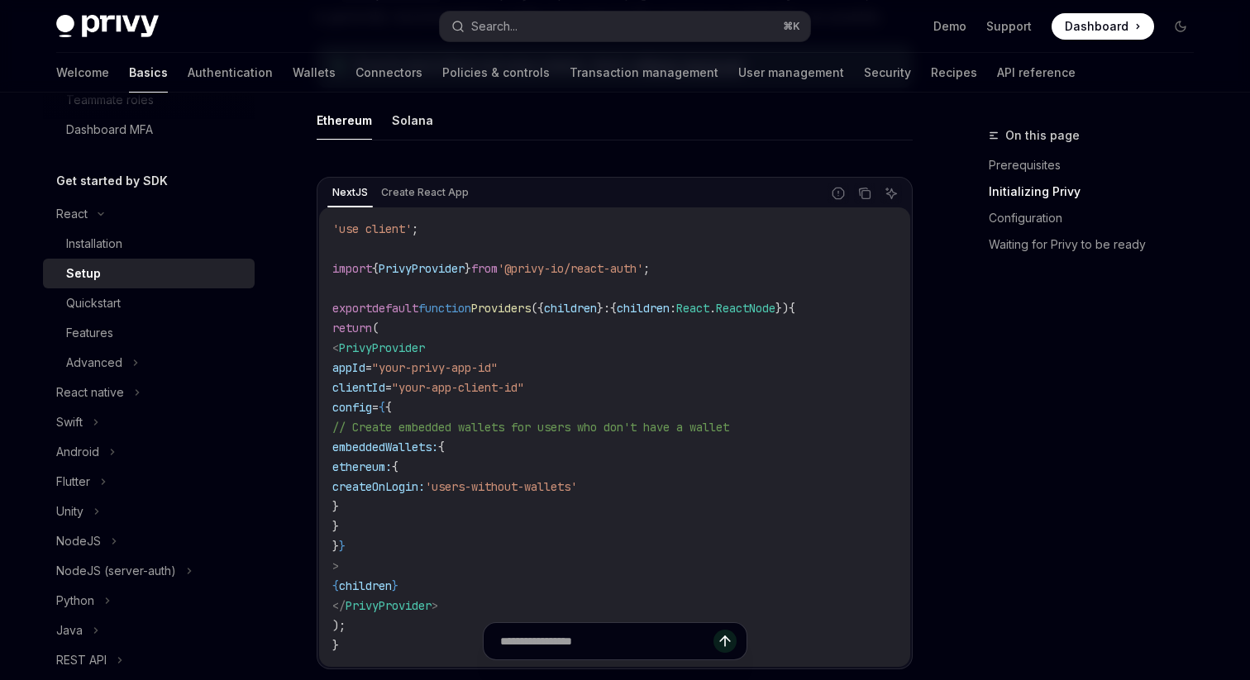
scroll to position [490, 0]
click at [190, 254] on link "Installation" at bounding box center [149, 244] width 212 height 30
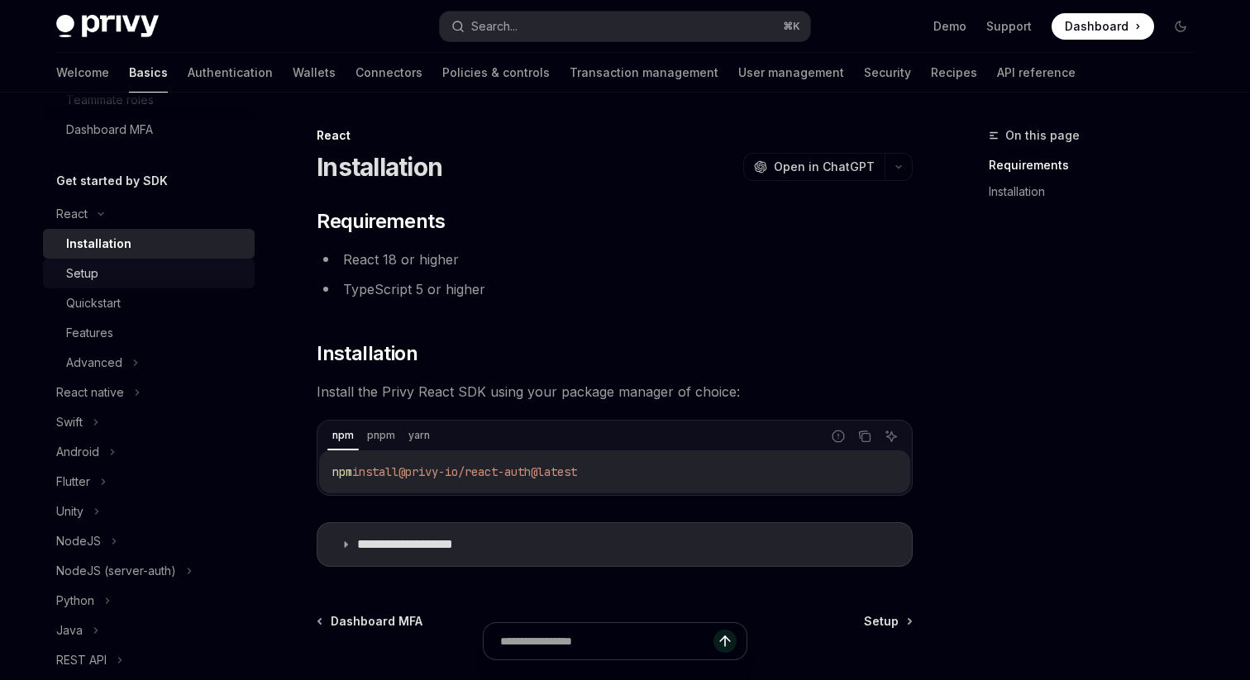
click at [173, 282] on div "Setup" at bounding box center [155, 274] width 179 height 20
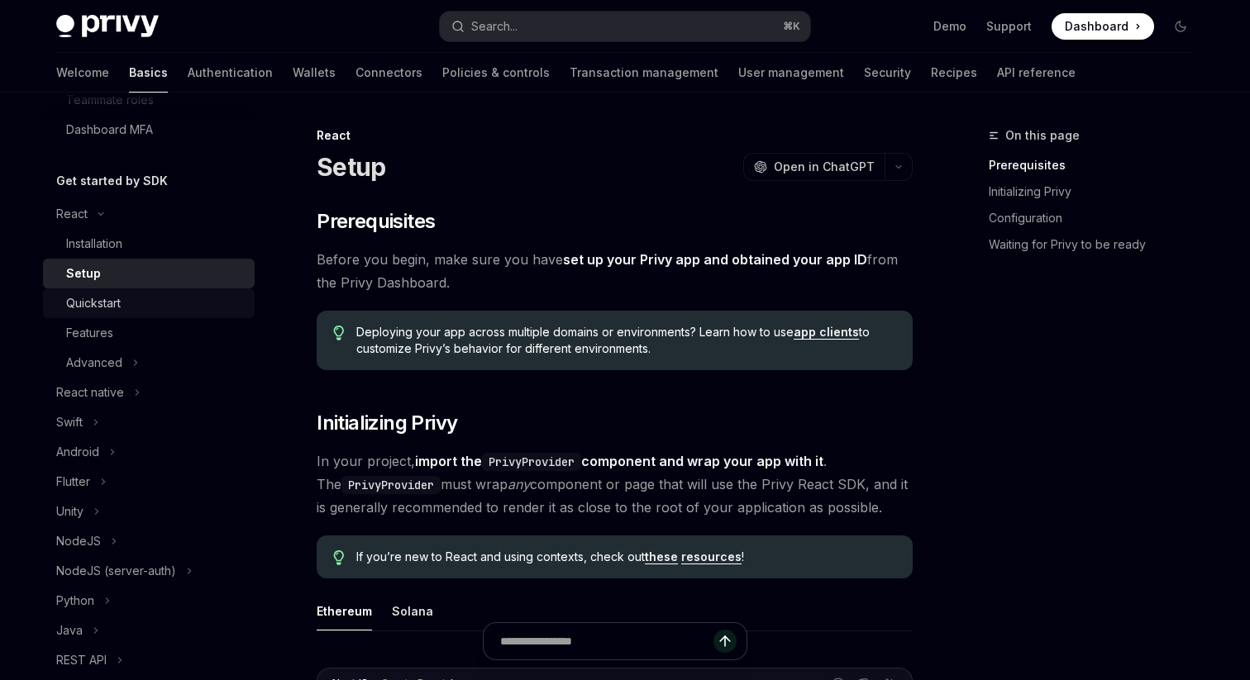
click at [178, 297] on div "Quickstart" at bounding box center [155, 303] width 179 height 20
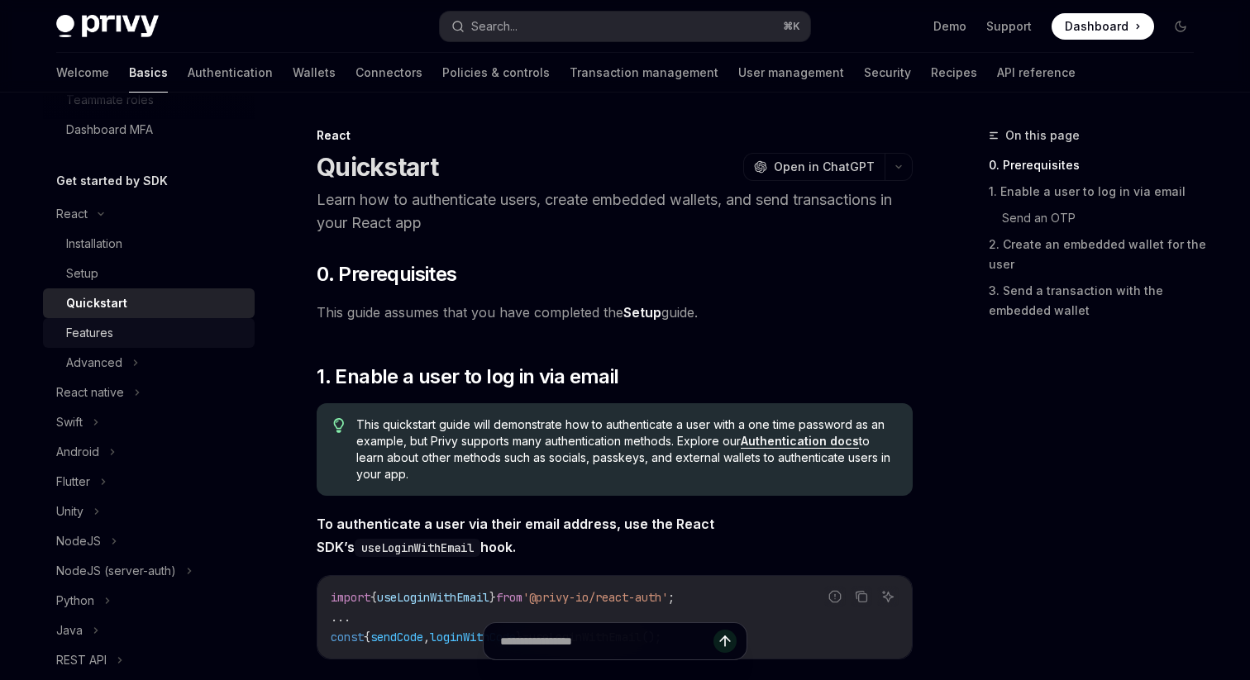
click at [194, 326] on div "Features" at bounding box center [155, 333] width 179 height 20
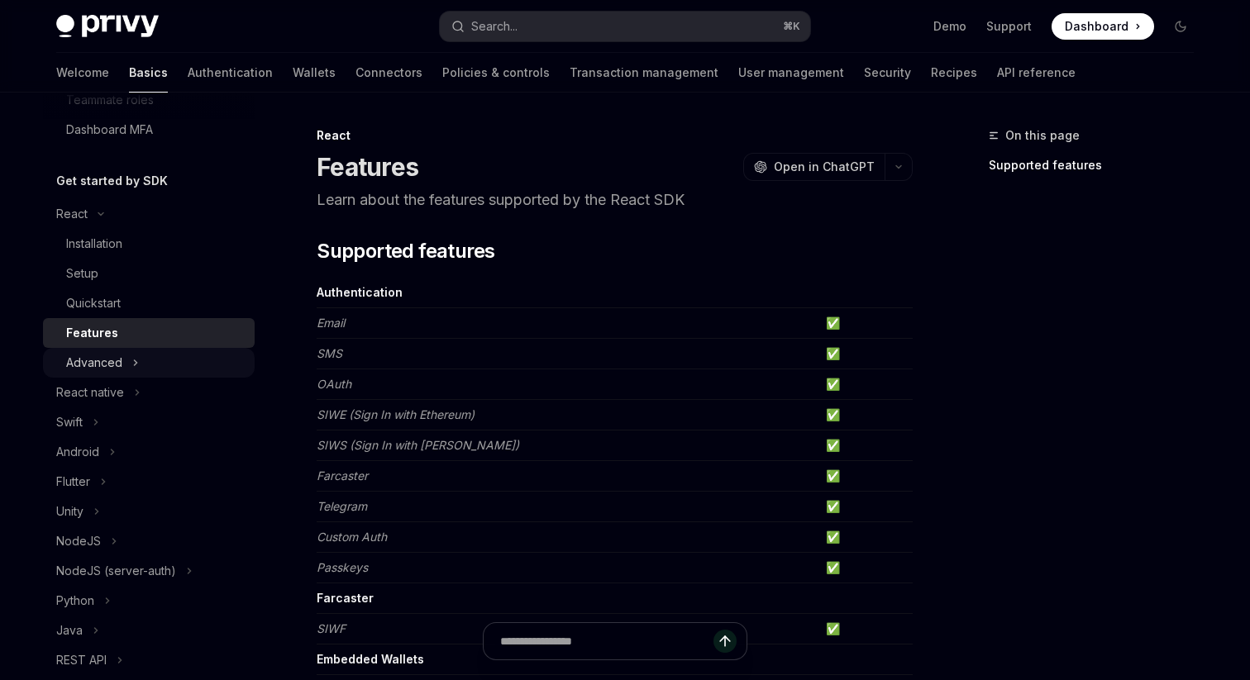
click at [193, 362] on button "Advanced" at bounding box center [149, 363] width 212 height 30
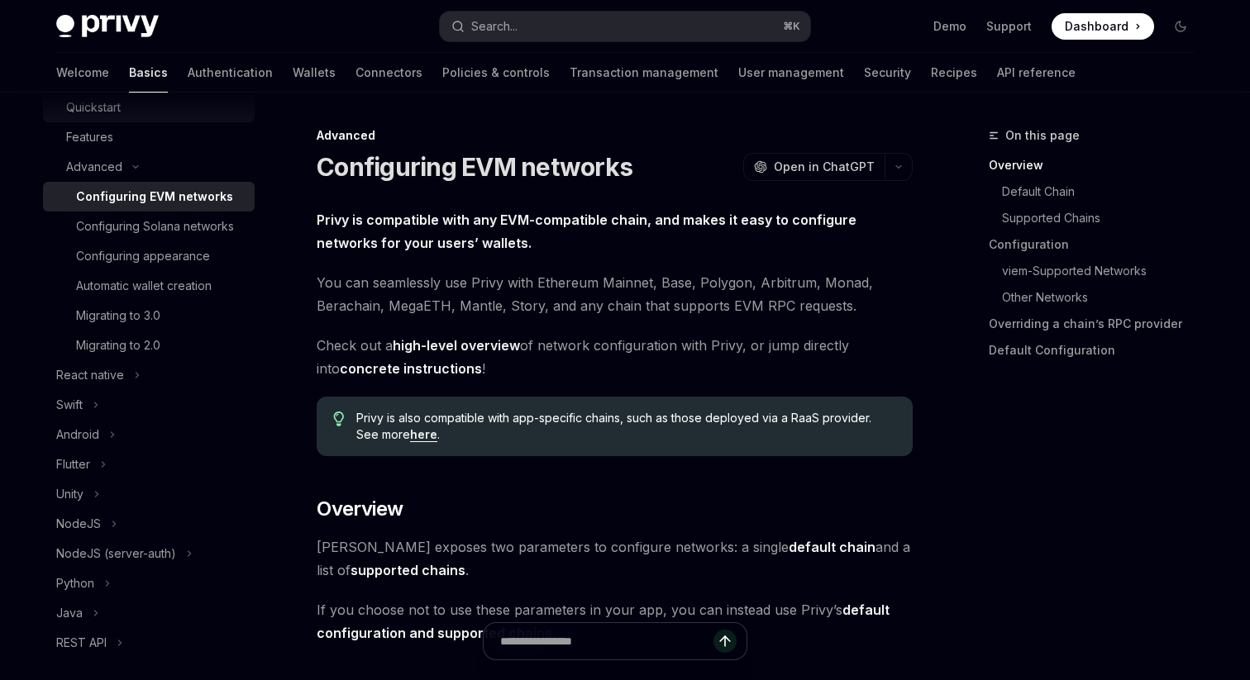
scroll to position [562, 0]
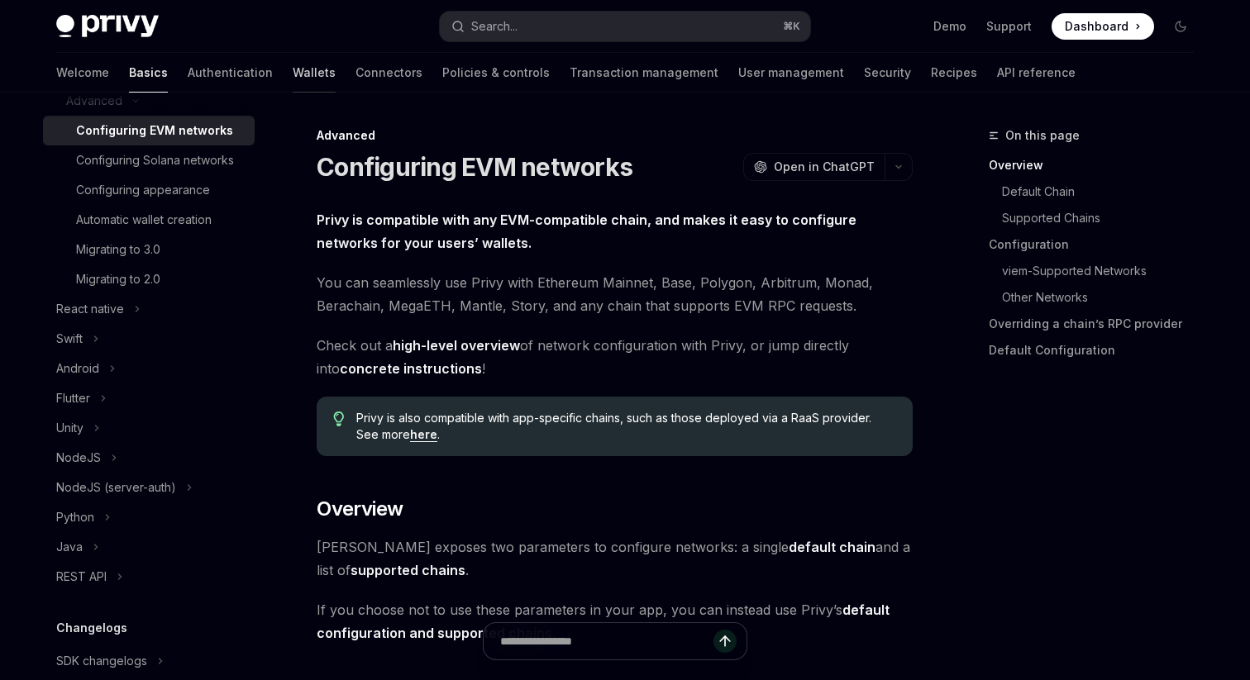
click at [293, 74] on link "Wallets" at bounding box center [314, 73] width 43 height 40
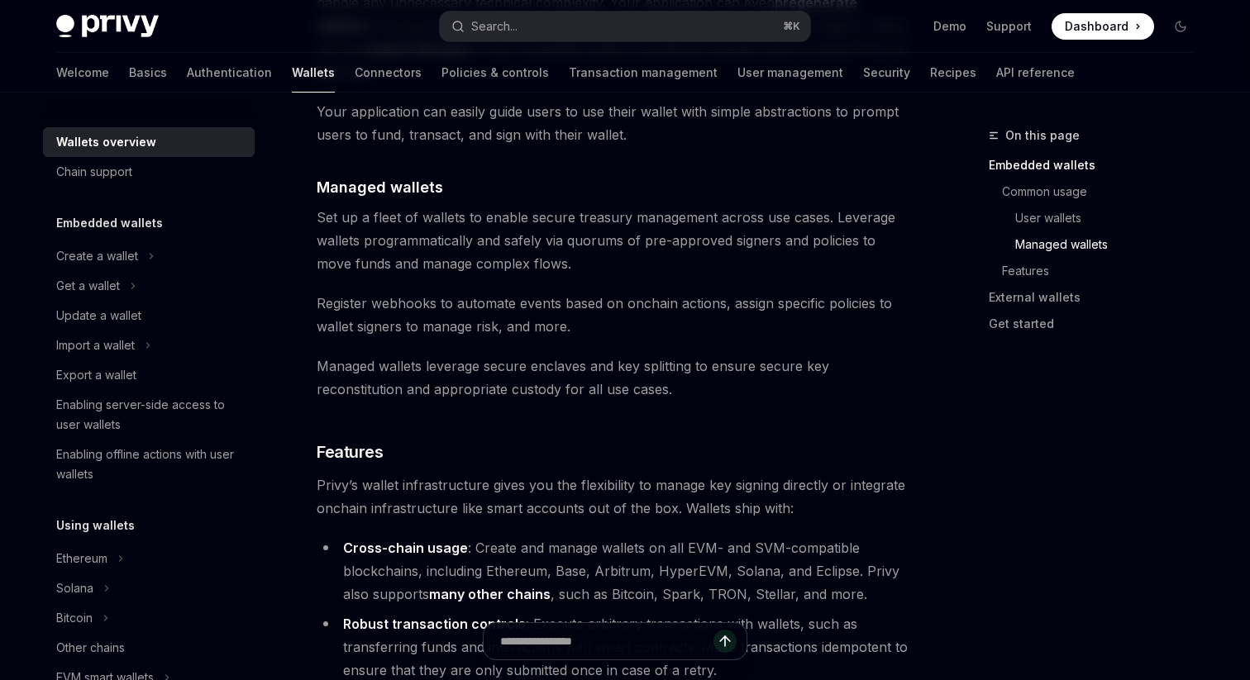
scroll to position [1524, 0]
click at [187, 67] on link "Authentication" at bounding box center [229, 73] width 85 height 40
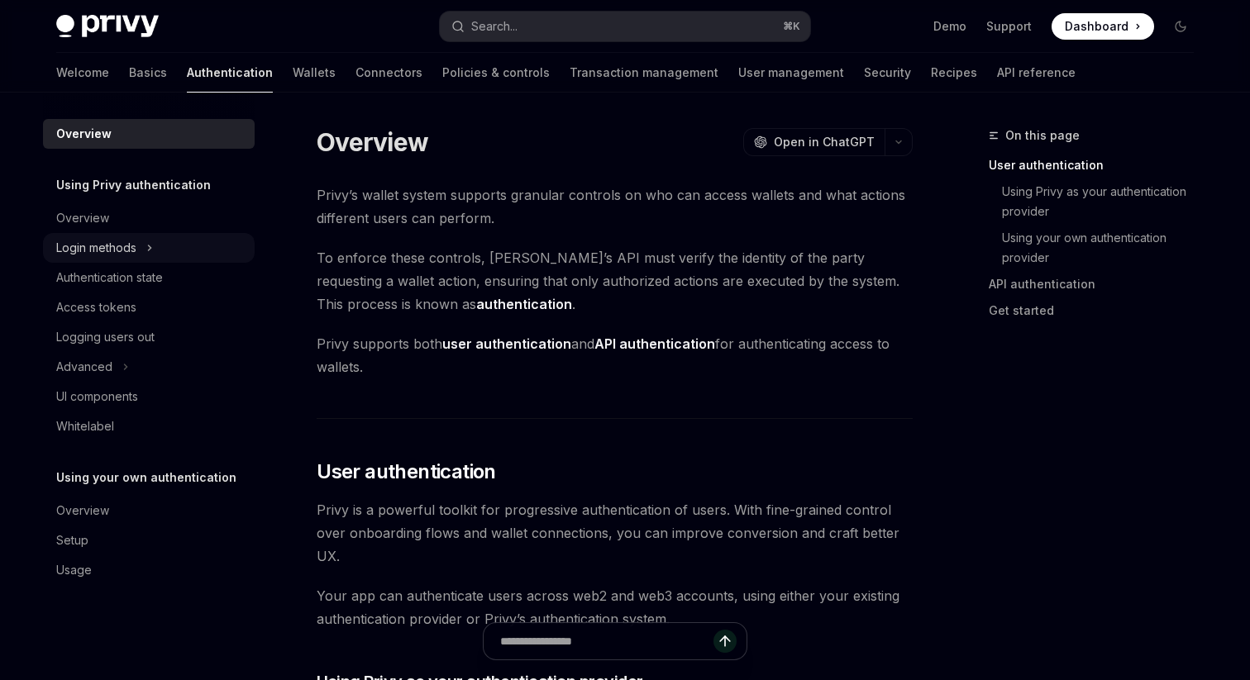
click at [136, 250] on div "Login methods" at bounding box center [96, 248] width 80 height 20
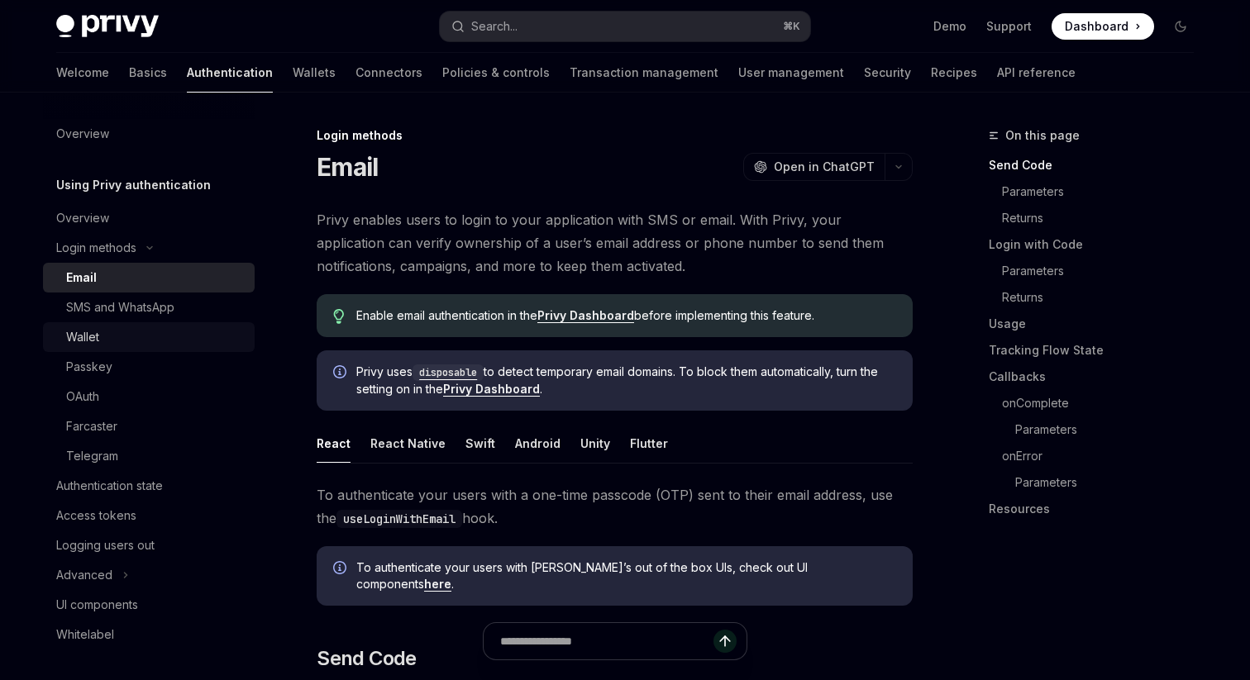
click at [129, 334] on div "Wallet" at bounding box center [155, 337] width 179 height 20
type textarea "*"
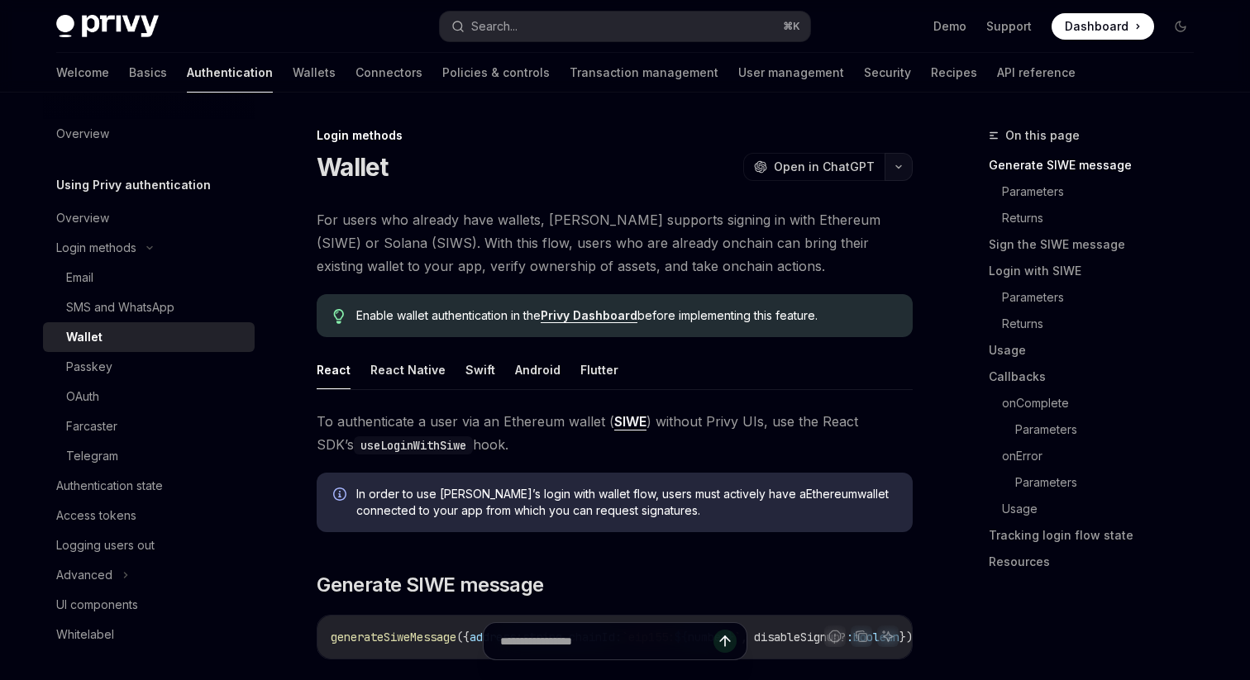
click at [901, 163] on button "button" at bounding box center [899, 167] width 28 height 28
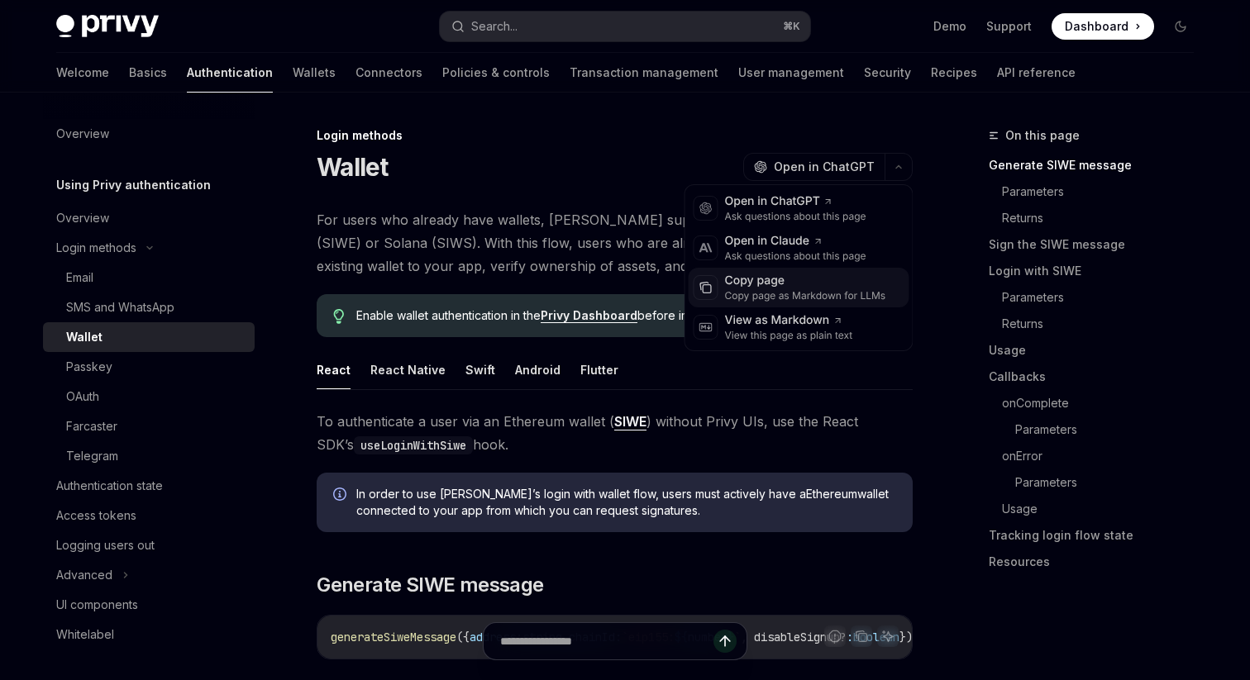
click at [823, 283] on div "Copy page" at bounding box center [805, 281] width 161 height 17
